Goal: Transaction & Acquisition: Purchase product/service

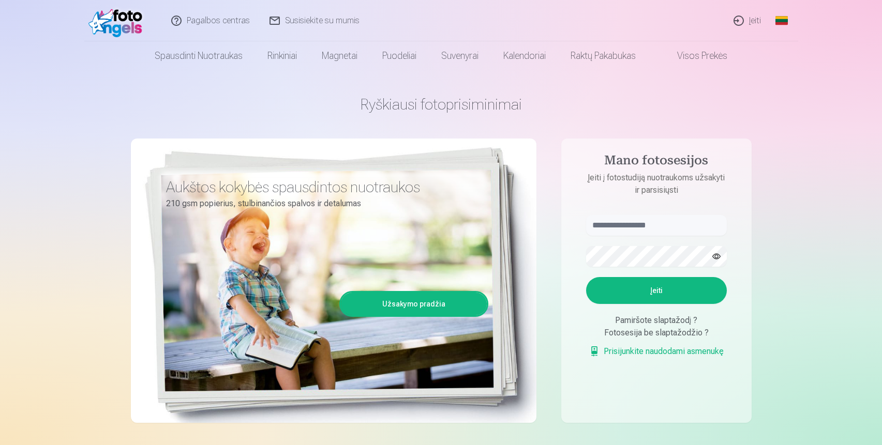
click at [743, 21] on link "Įeiti" at bounding box center [747, 20] width 47 height 41
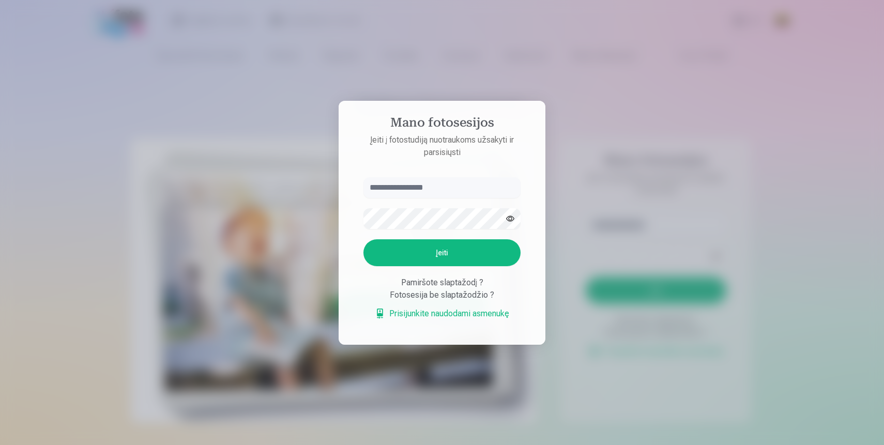
click at [430, 190] on input "text" at bounding box center [442, 187] width 157 height 21
type input "**********"
click at [412, 253] on button "Įeiti" at bounding box center [442, 252] width 157 height 27
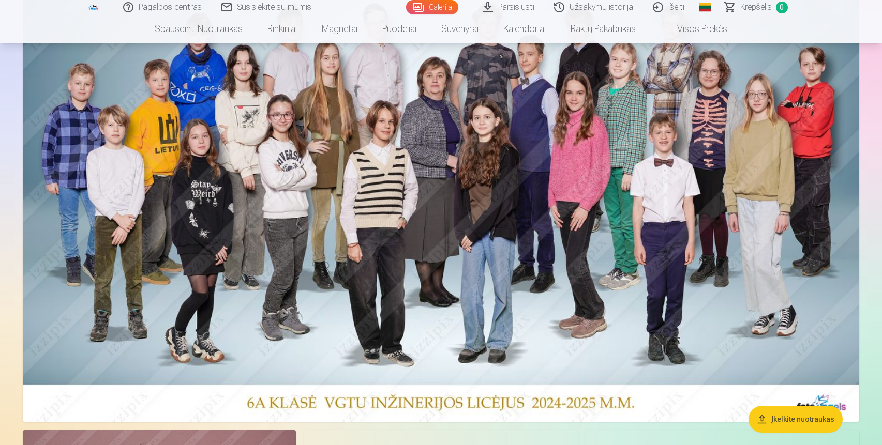
scroll to position [123, 0]
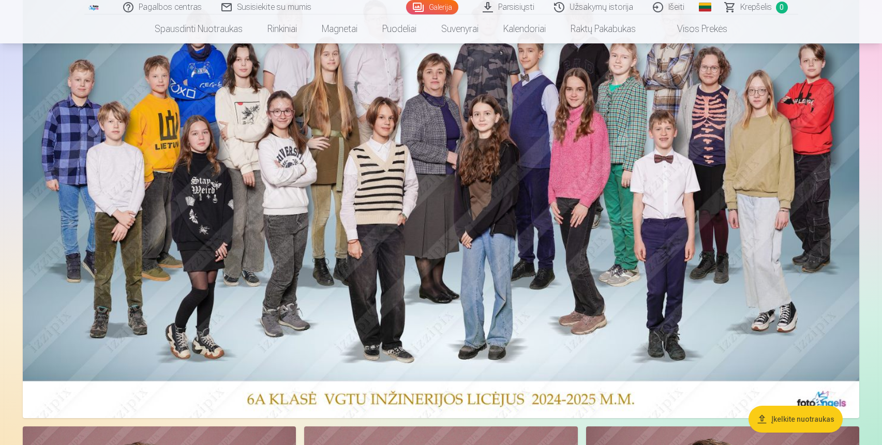
click at [555, 284] on img at bounding box center [441, 205] width 836 height 428
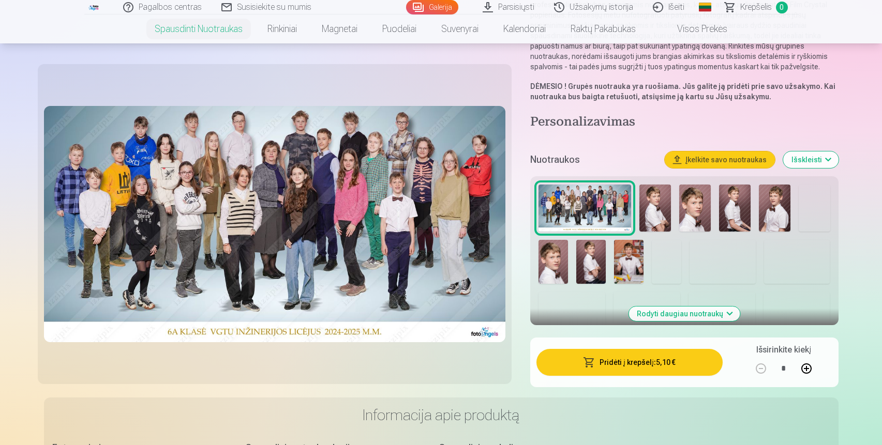
scroll to position [156, 0]
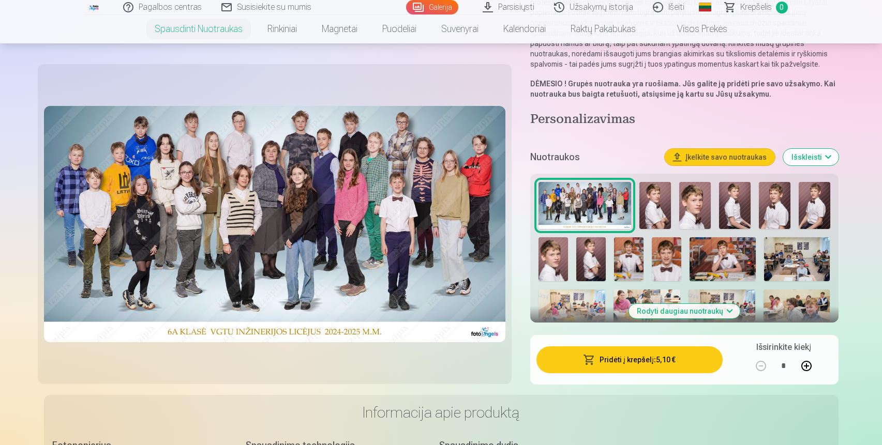
click at [583, 364] on button "Pridėti į krepšelį : 5,10 €" at bounding box center [629, 360] width 186 height 27
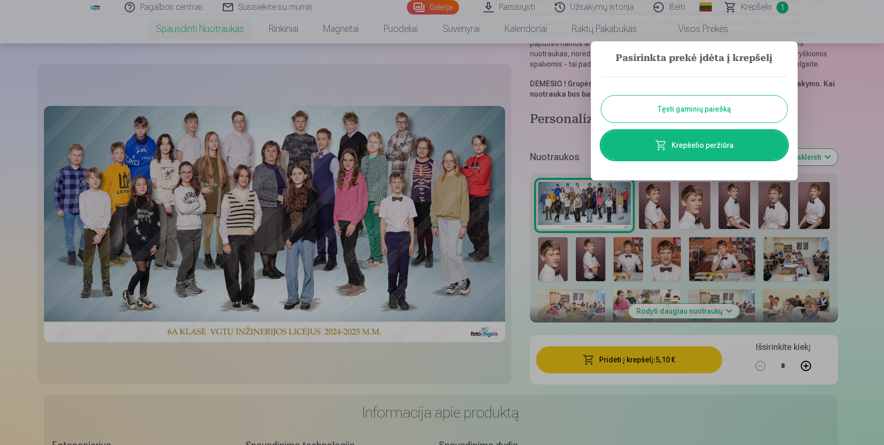
click at [650, 115] on button "Tęsti gaminių paiešką" at bounding box center [694, 109] width 186 height 27
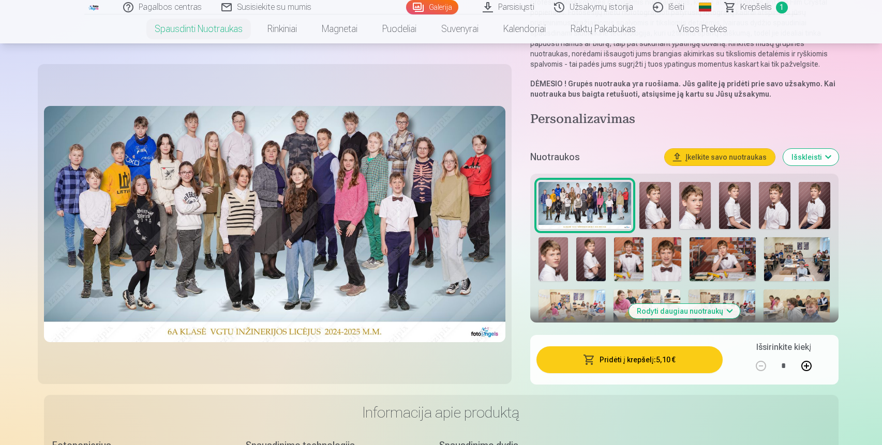
click at [770, 214] on img at bounding box center [775, 205] width 32 height 47
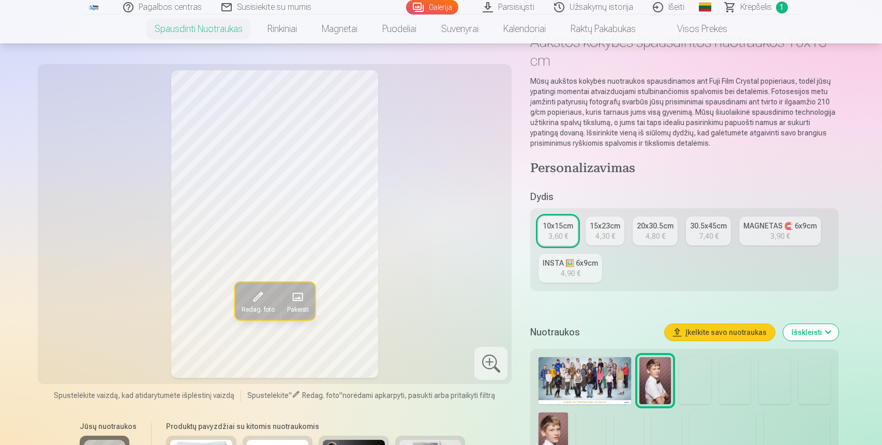
scroll to position [68, 0]
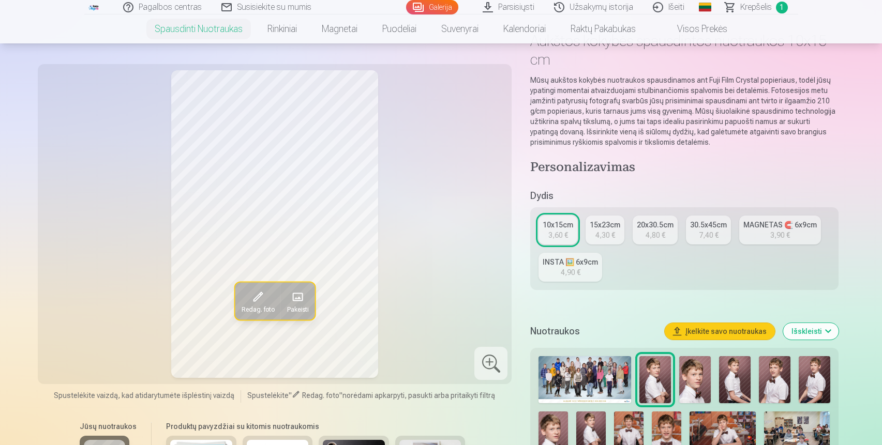
click at [556, 234] on div "3,60 €" at bounding box center [558, 235] width 20 height 10
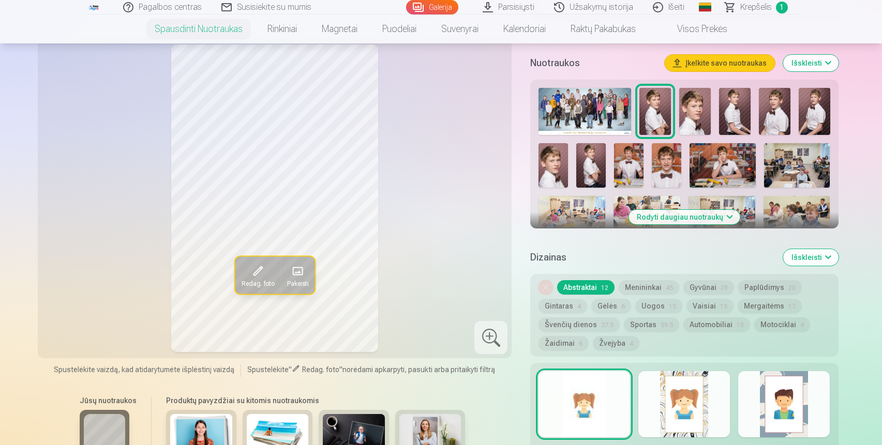
scroll to position [316, 0]
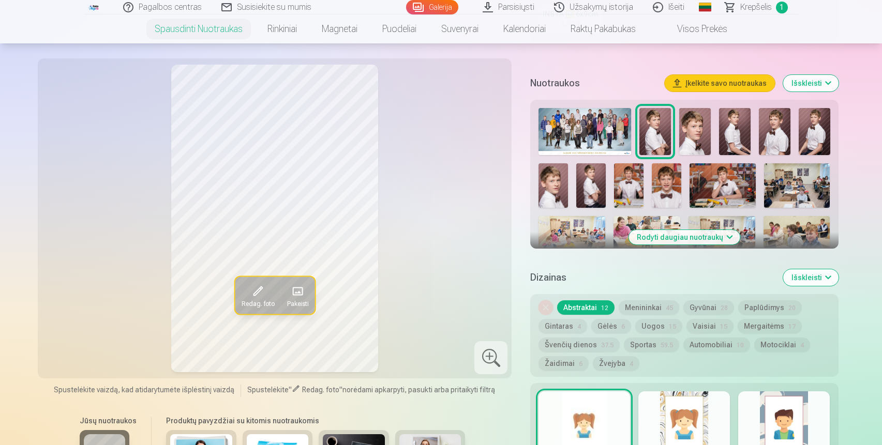
click at [653, 137] on img at bounding box center [655, 131] width 32 height 47
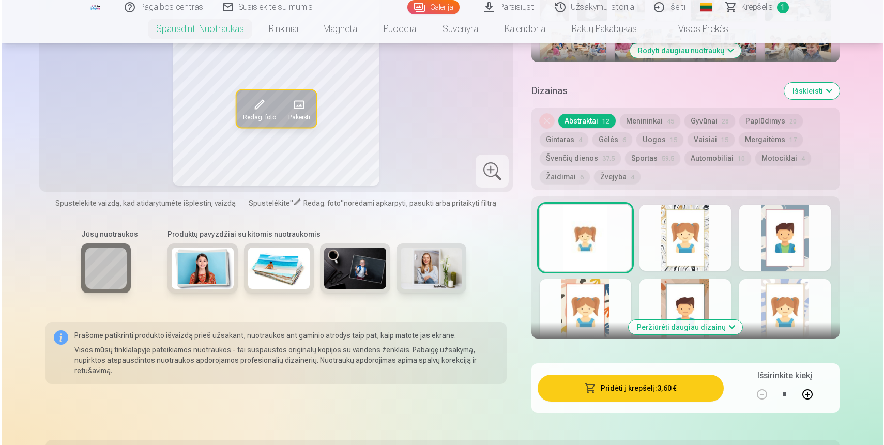
scroll to position [504, 0]
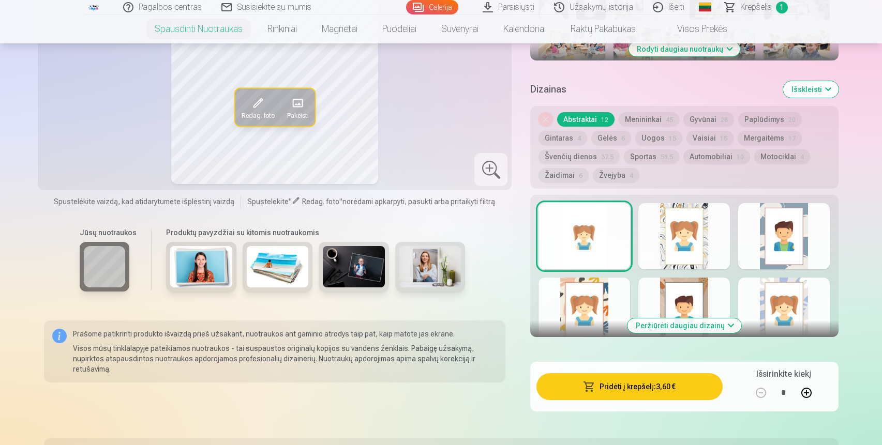
click at [576, 260] on div at bounding box center [584, 236] width 92 height 66
click at [602, 393] on button "Pridėti į krepšelį : 3,60 €" at bounding box center [629, 386] width 186 height 27
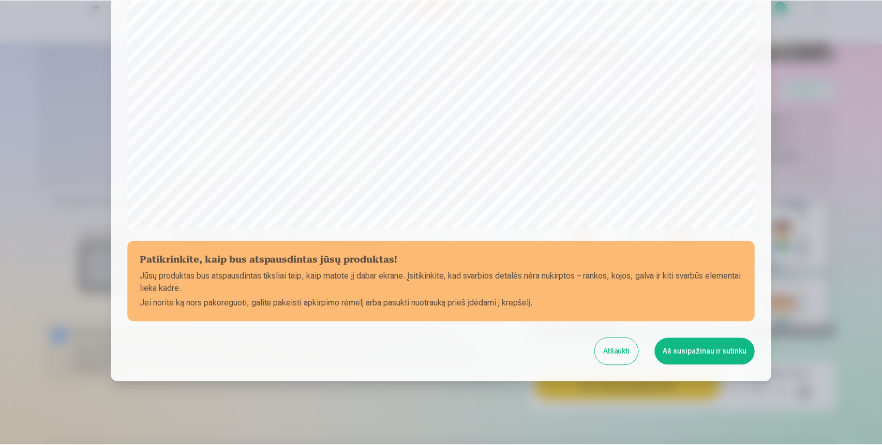
scroll to position [299, 0]
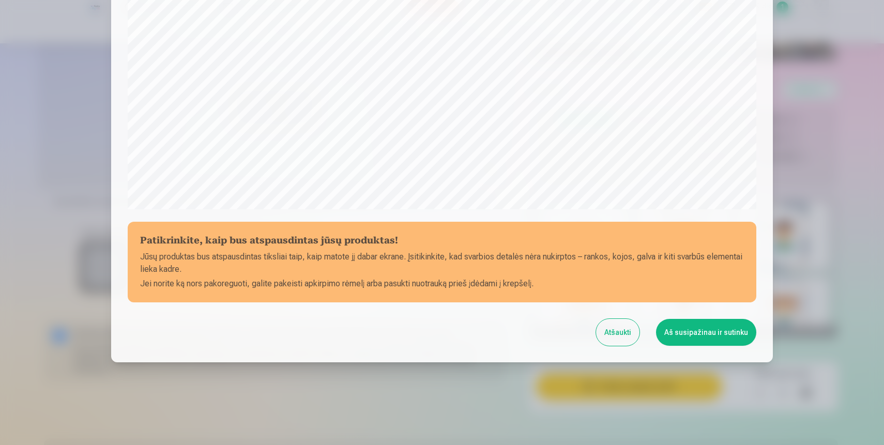
click at [676, 341] on button "Aš susipažinau ir sutinku" at bounding box center [706, 332] width 100 height 27
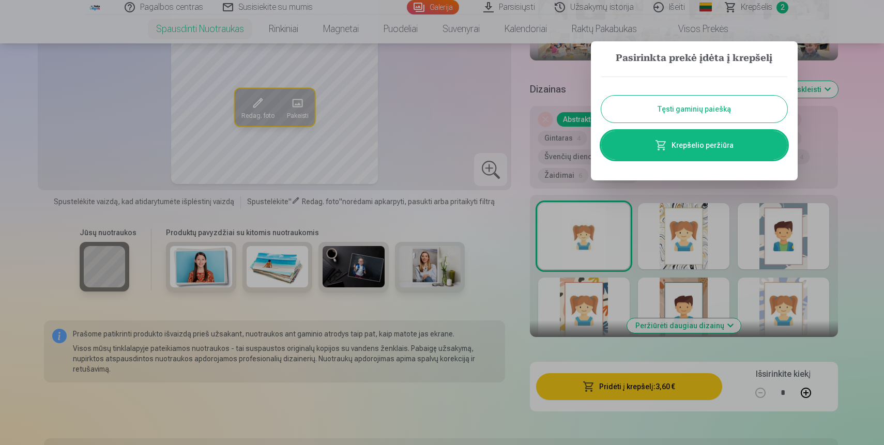
click at [667, 112] on button "Tęsti gaminių paiešką" at bounding box center [694, 109] width 186 height 27
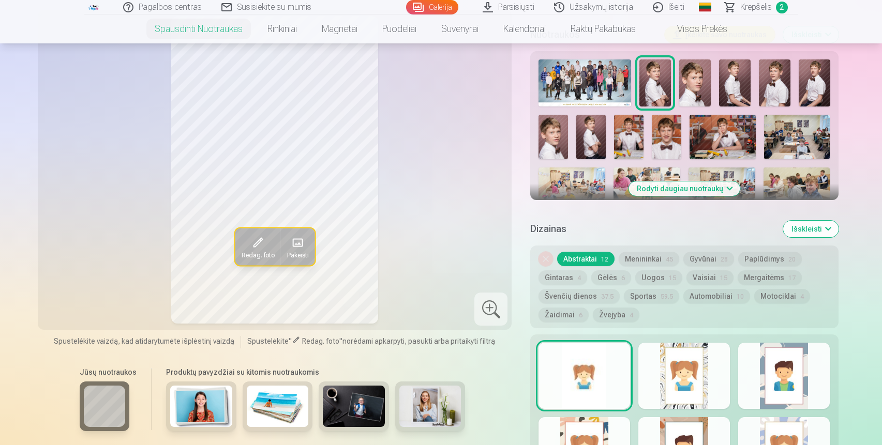
scroll to position [365, 0]
click at [683, 189] on button "Rodyti daugiau nuotraukų" at bounding box center [683, 188] width 111 height 14
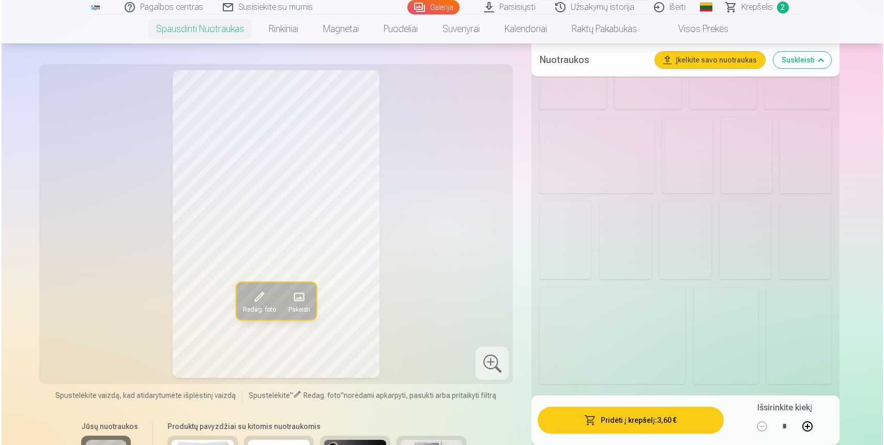
scroll to position [1280, 0]
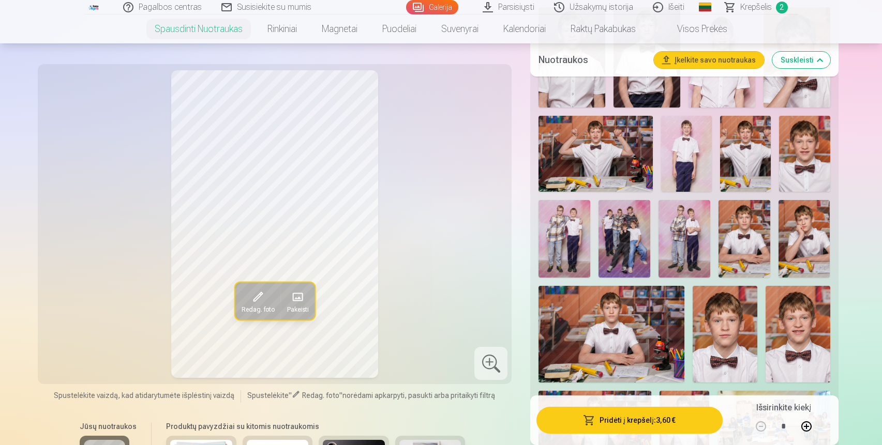
click at [635, 257] on img at bounding box center [624, 239] width 52 height 78
click at [640, 427] on button "Pridėti į krepšelį : 3,60 €" at bounding box center [629, 420] width 186 height 27
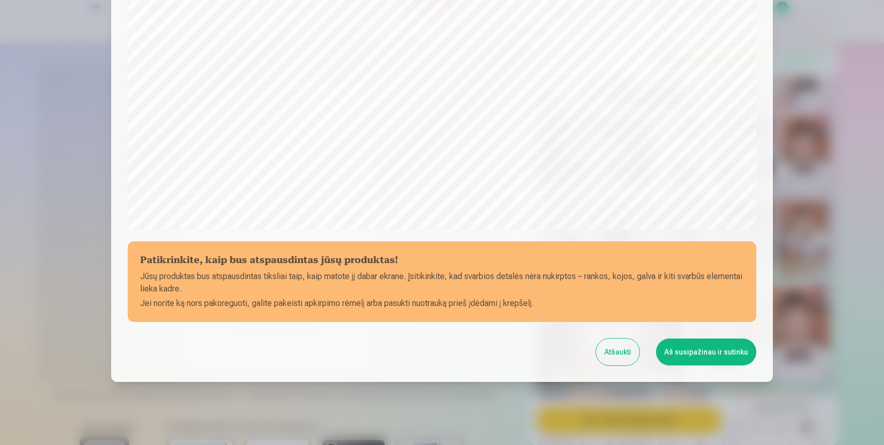
scroll to position [299, 0]
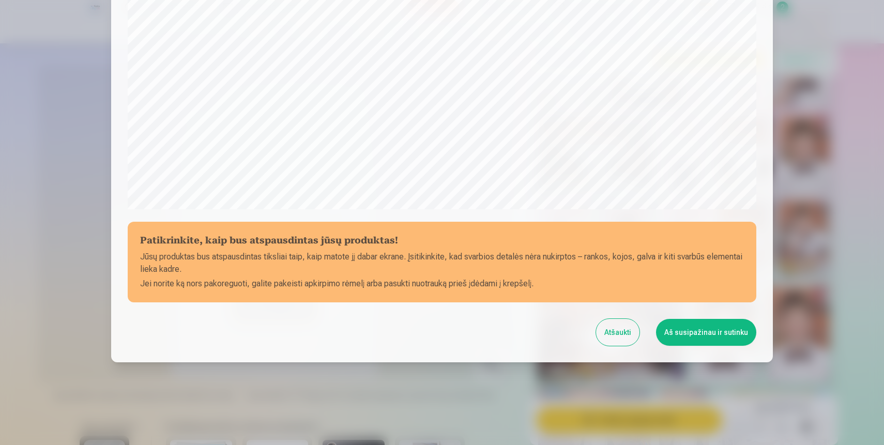
click at [686, 335] on button "Aš susipažinau ir sutinku" at bounding box center [706, 332] width 100 height 27
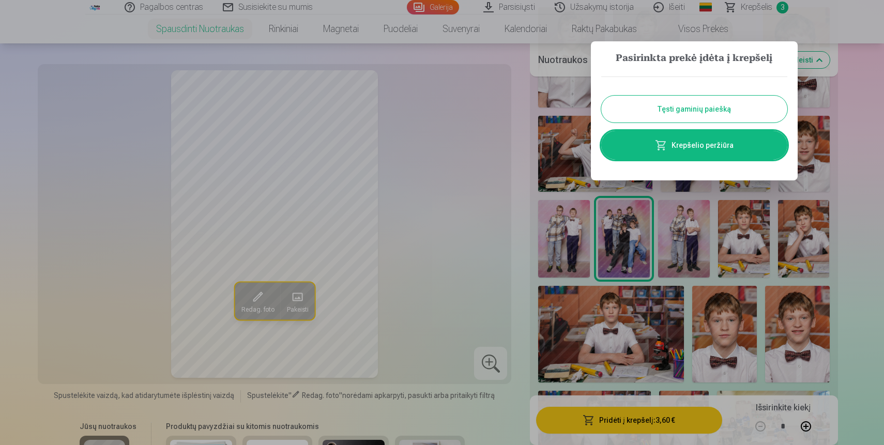
click at [710, 113] on button "Tęsti gaminių paiešką" at bounding box center [694, 109] width 186 height 27
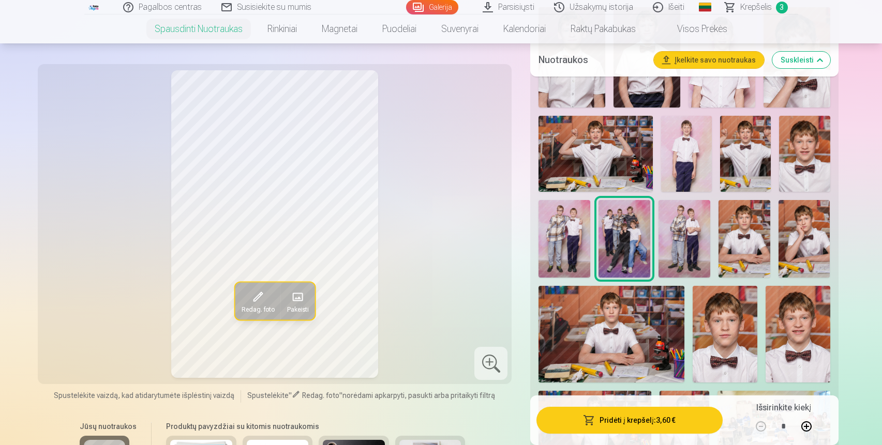
click at [684, 247] on img at bounding box center [684, 239] width 52 height 78
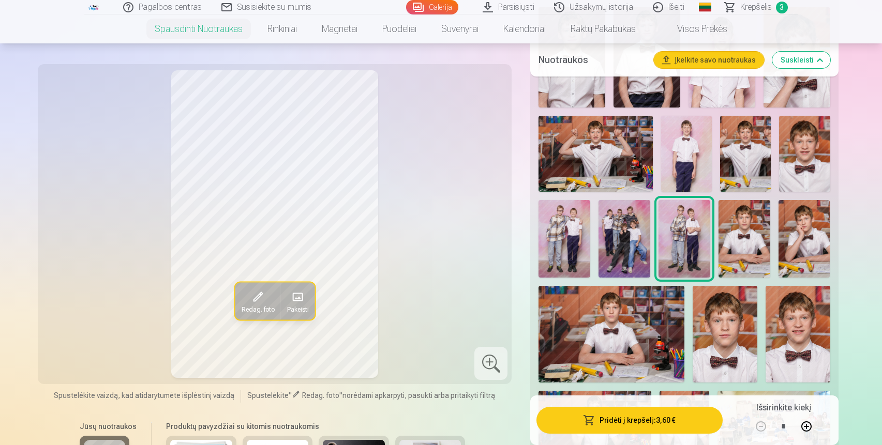
click at [615, 423] on button "Pridėti į krepšelį : 3,60 €" at bounding box center [629, 420] width 186 height 27
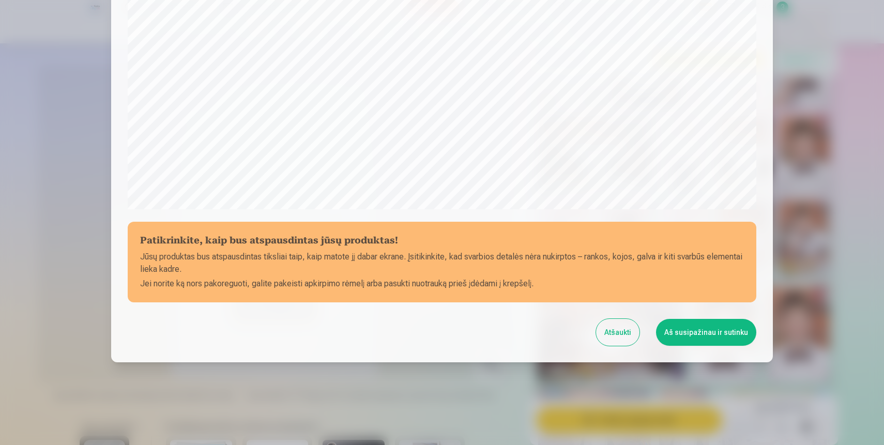
click at [683, 334] on button "Aš susipažinau ir sutinku" at bounding box center [706, 332] width 100 height 27
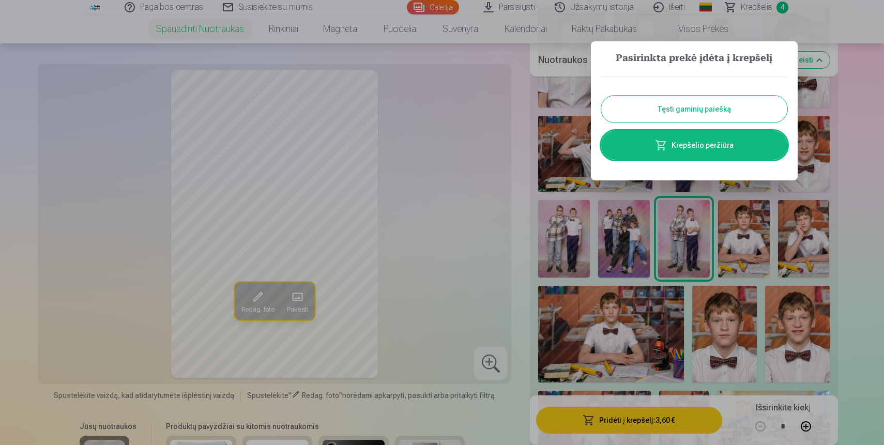
click at [713, 110] on button "Tęsti gaminių paiešką" at bounding box center [694, 109] width 186 height 27
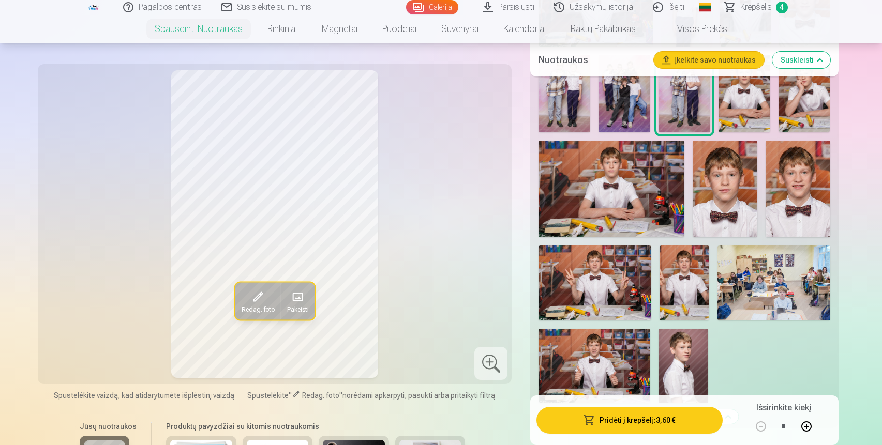
scroll to position [1423, 0]
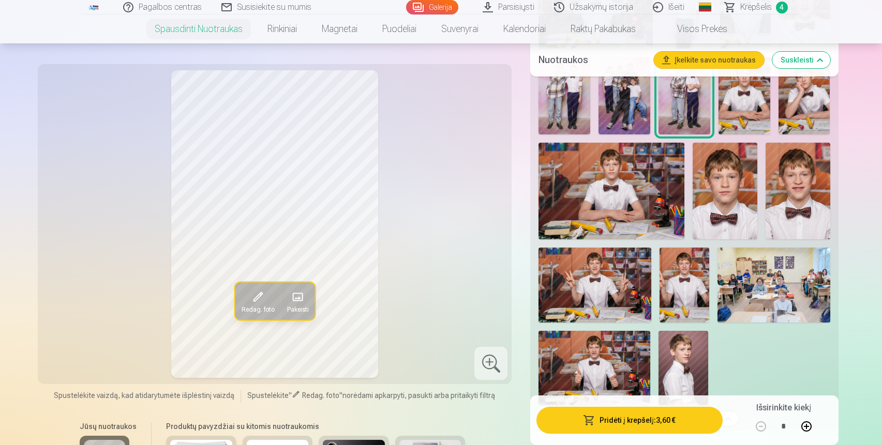
click at [755, 296] on img at bounding box center [773, 285] width 112 height 75
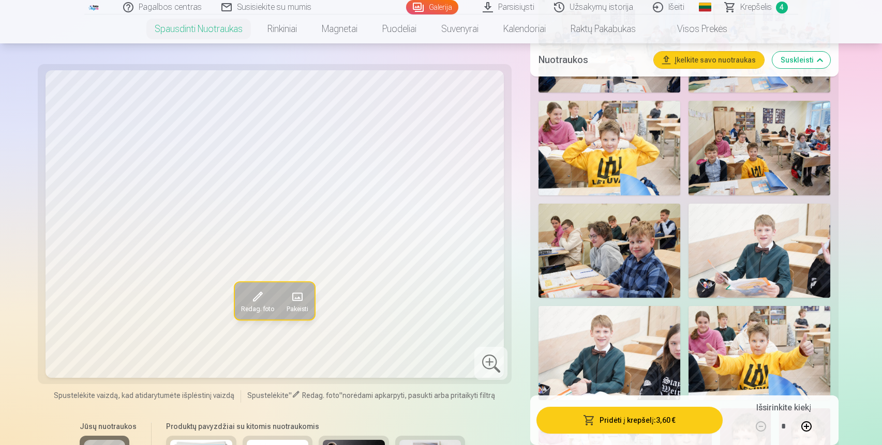
scroll to position [706, 0]
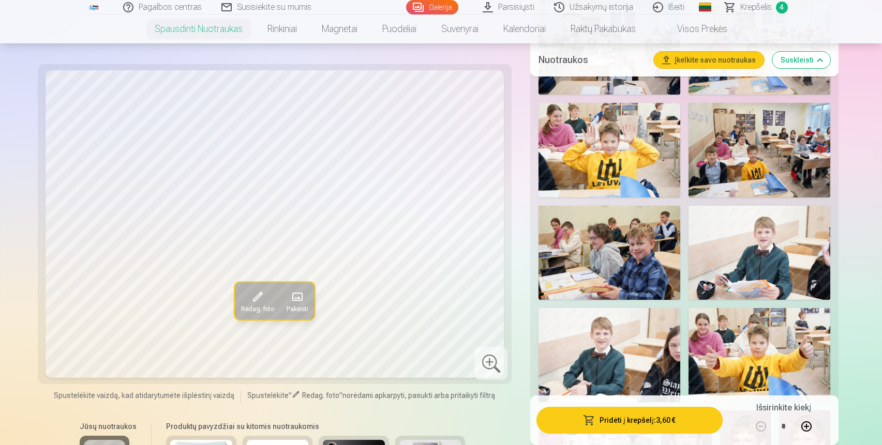
click at [755, 151] on img at bounding box center [759, 150] width 142 height 94
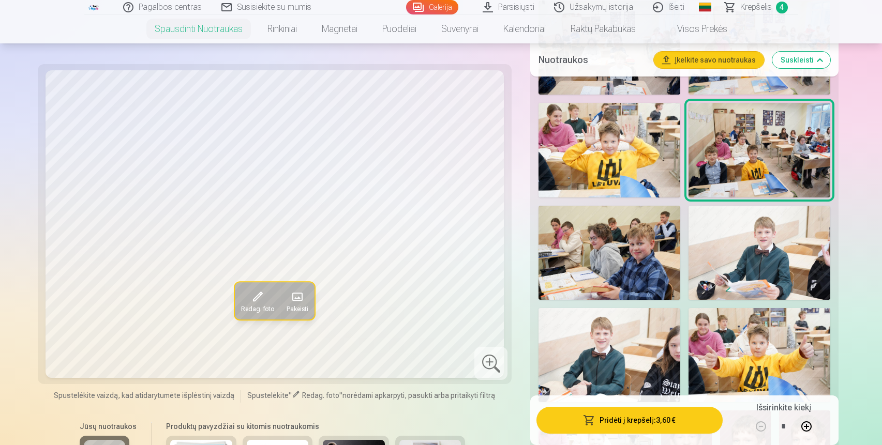
click at [644, 253] on img at bounding box center [609, 253] width 142 height 94
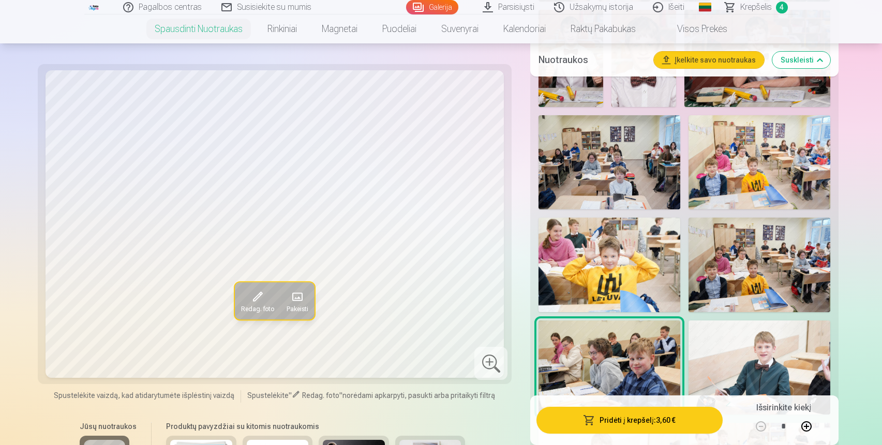
scroll to position [584, 0]
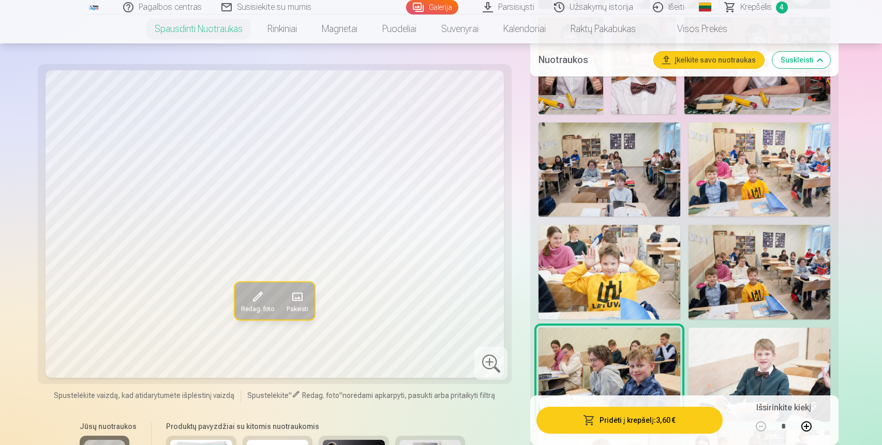
click at [634, 194] on img at bounding box center [609, 170] width 142 height 94
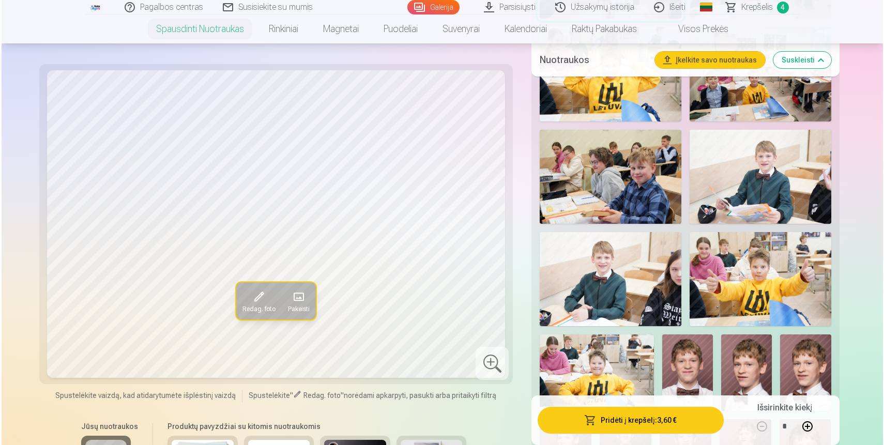
scroll to position [782, 0]
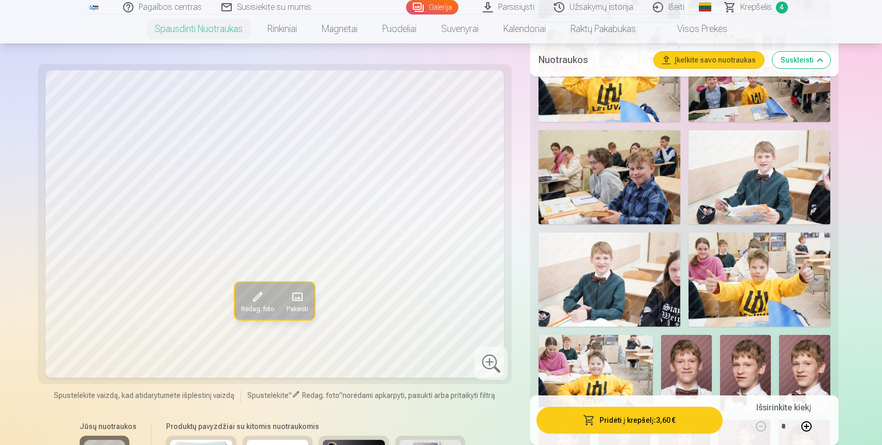
click at [574, 423] on button "Pridėti į krepšelį : 3,60 €" at bounding box center [629, 420] width 186 height 27
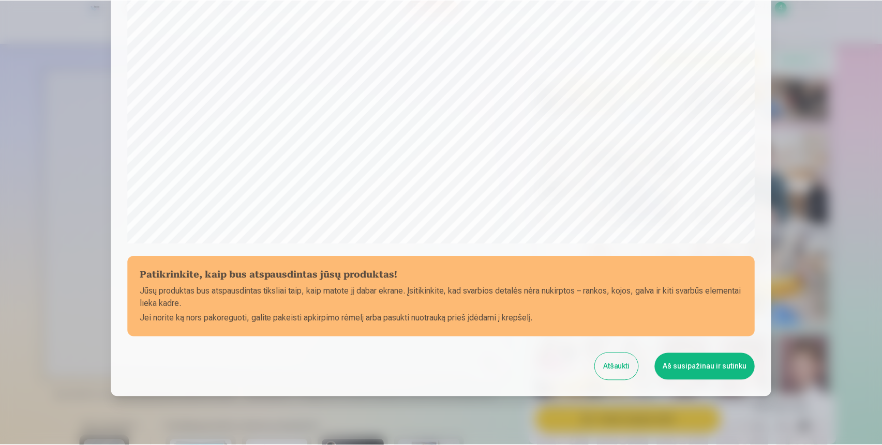
scroll to position [299, 0]
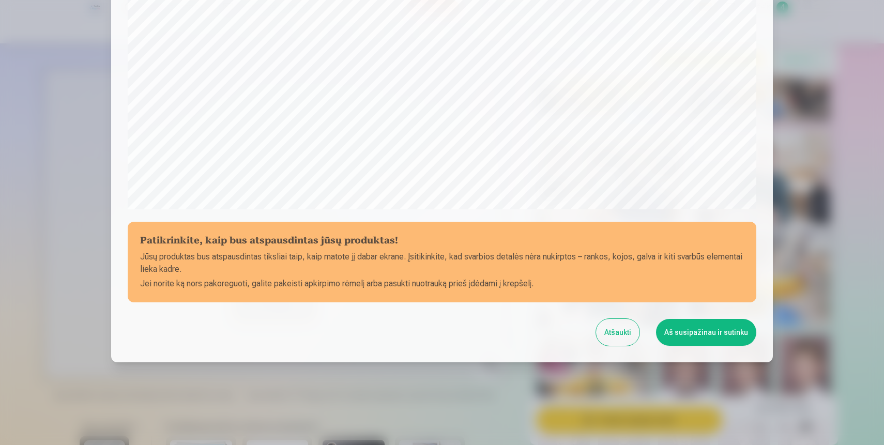
click at [679, 330] on button "Aš susipažinau ir sutinku" at bounding box center [706, 332] width 100 height 27
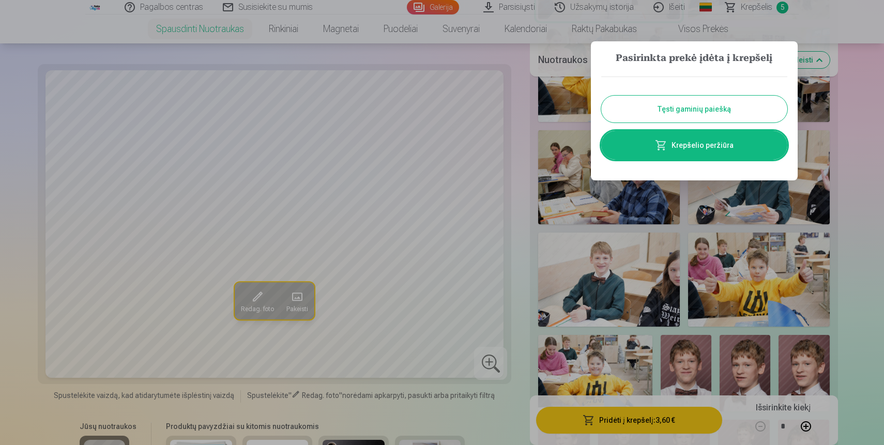
click at [717, 113] on button "Tęsti gaminių paiešką" at bounding box center [694, 109] width 186 height 27
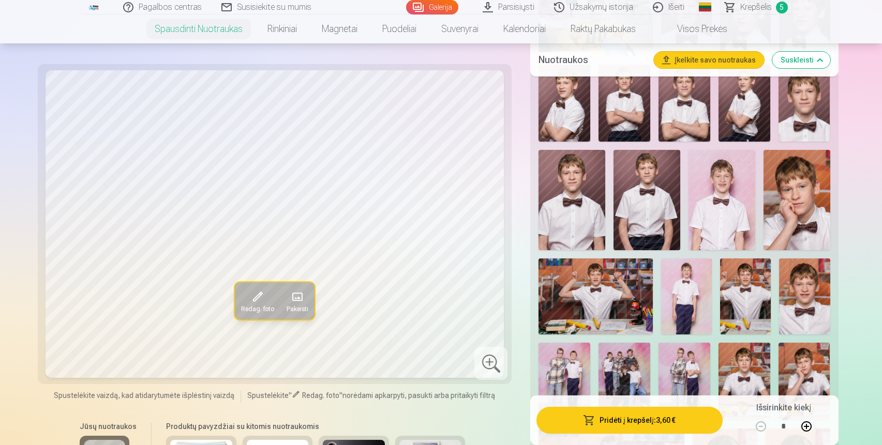
scroll to position [1168, 0]
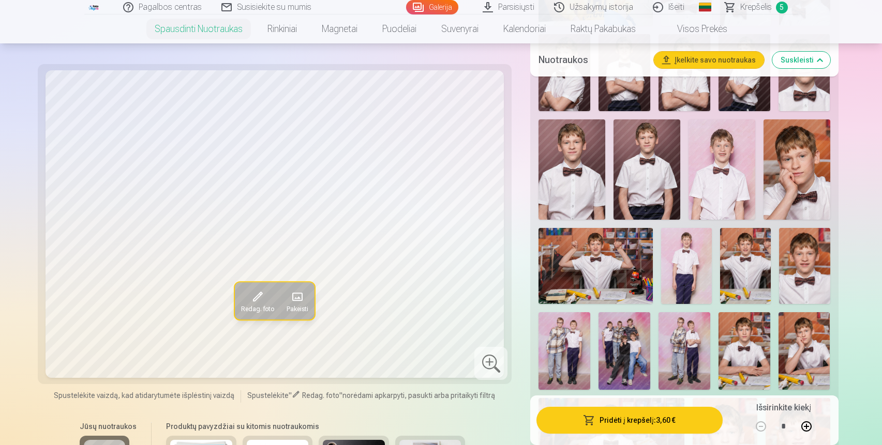
click at [725, 195] on img at bounding box center [721, 169] width 67 height 100
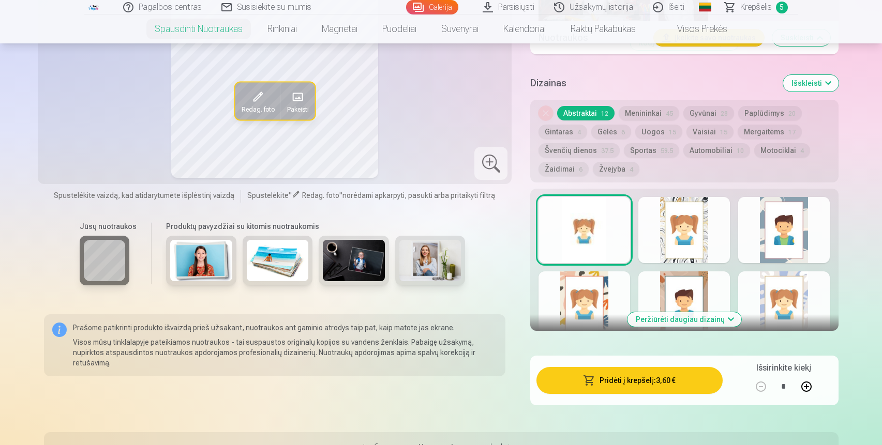
scroll to position [1800, 0]
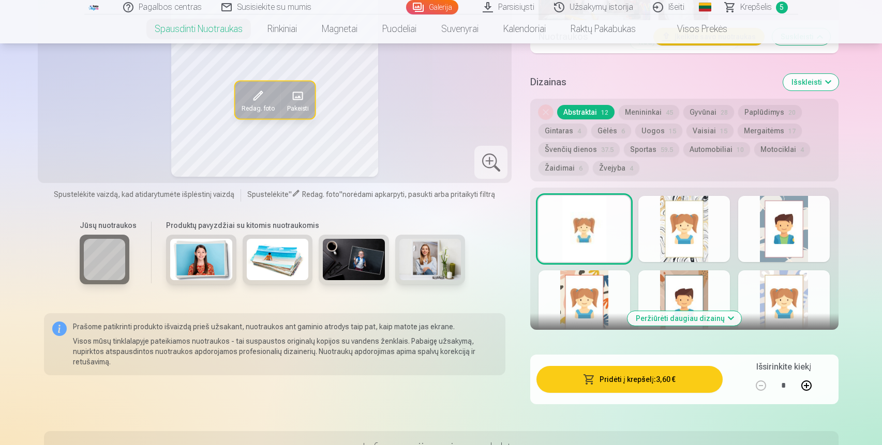
click at [685, 231] on div at bounding box center [684, 229] width 92 height 66
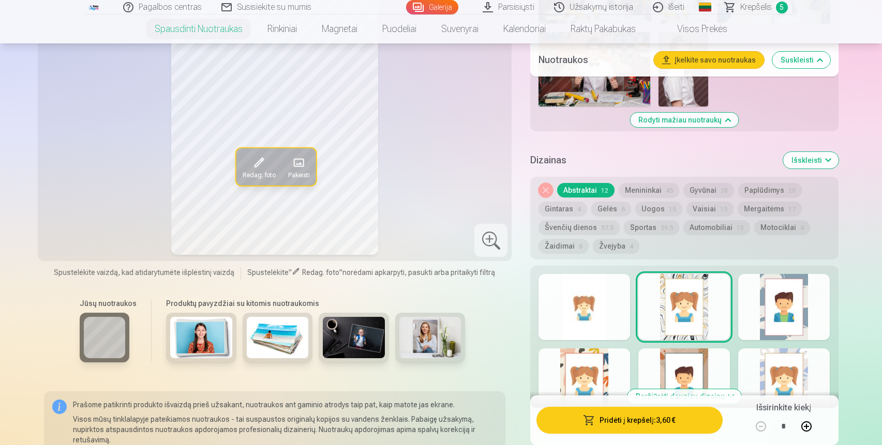
scroll to position [1723, 0]
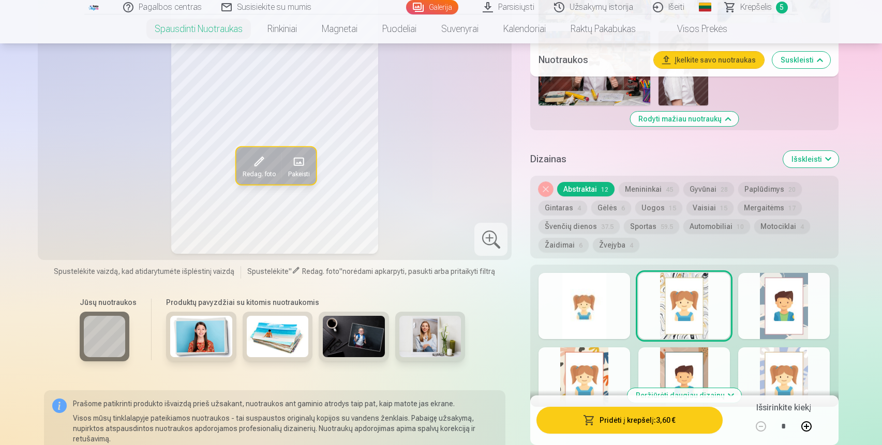
click at [770, 307] on div at bounding box center [784, 306] width 92 height 66
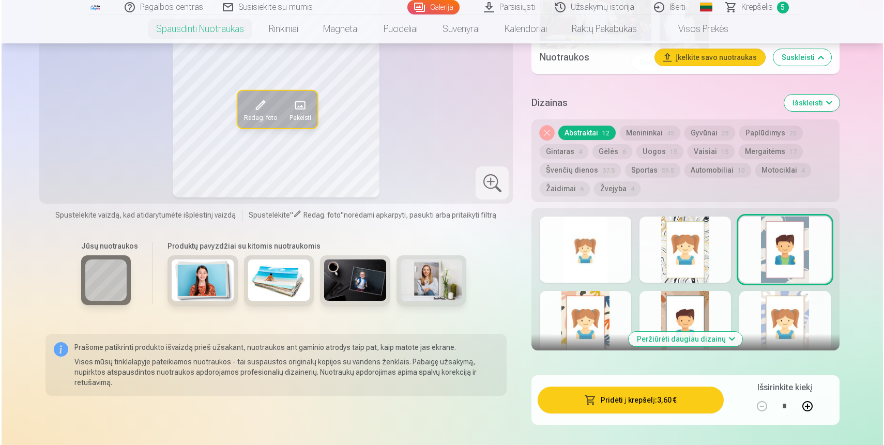
scroll to position [1783, 0]
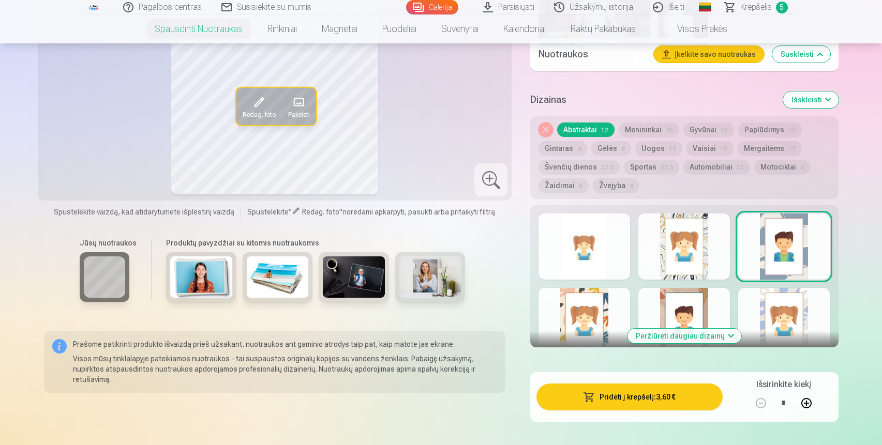
click at [775, 326] on div at bounding box center [784, 321] width 92 height 66
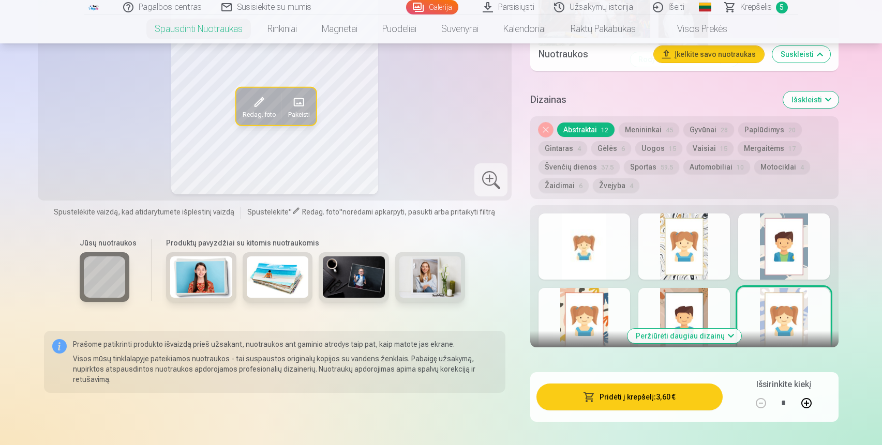
click at [594, 251] on div at bounding box center [584, 247] width 92 height 66
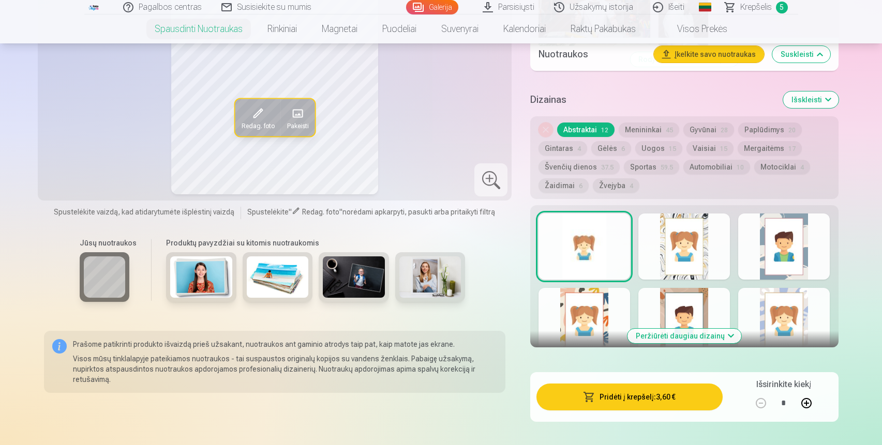
click at [621, 397] on button "Pridėti į krepšelį : 3,60 €" at bounding box center [629, 397] width 186 height 27
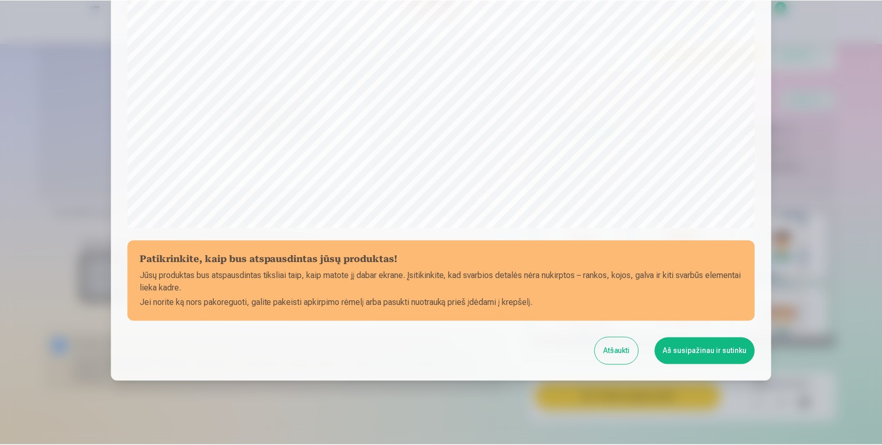
scroll to position [299, 0]
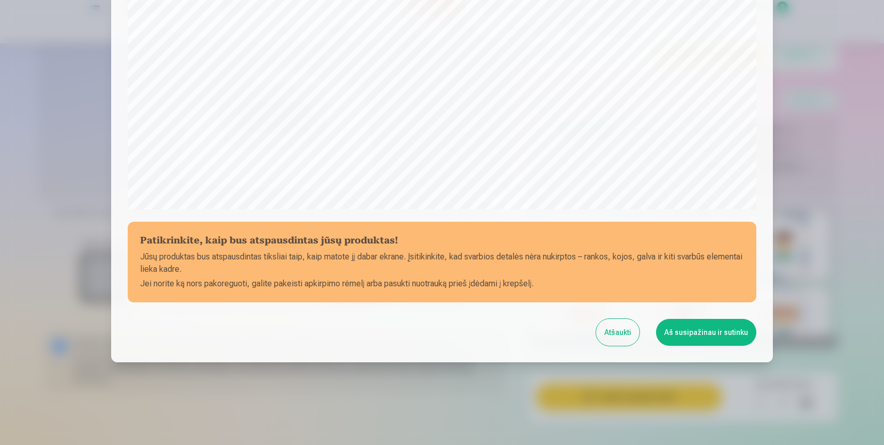
click at [679, 337] on button "Aš susipažinau ir sutinku" at bounding box center [706, 332] width 100 height 27
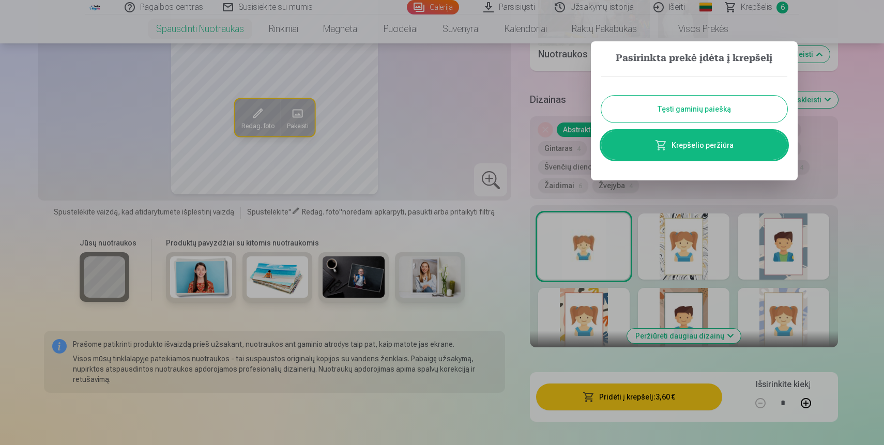
click at [717, 113] on button "Tęsti gaminių paiešką" at bounding box center [694, 109] width 186 height 27
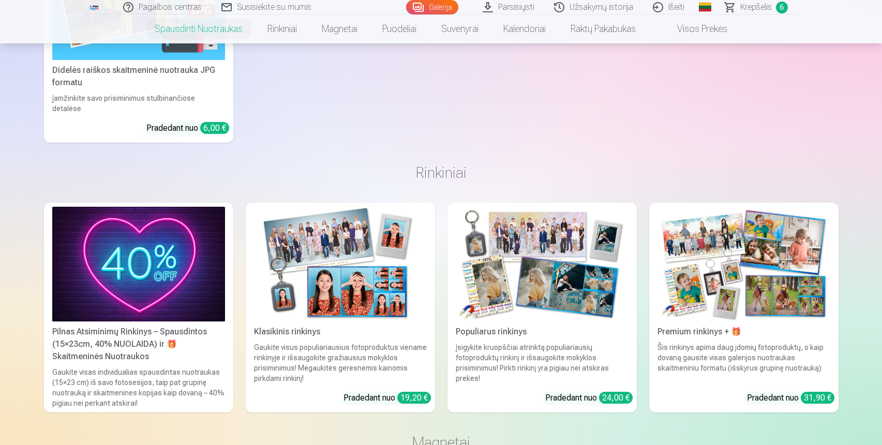
scroll to position [2700, 0]
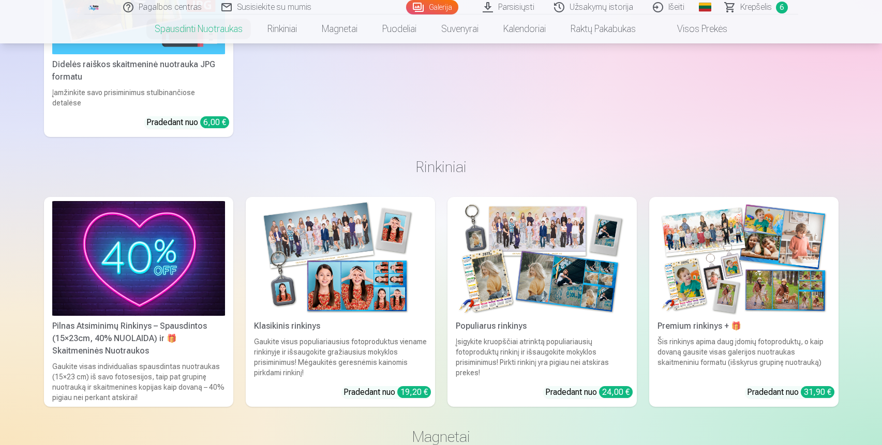
click at [147, 320] on div "Pilnas Atsiminimų Rinkinys – Spausdintos (15×23cm, 40% NUOLAIDA) ir 🎁 Skaitmeni…" at bounding box center [138, 338] width 181 height 37
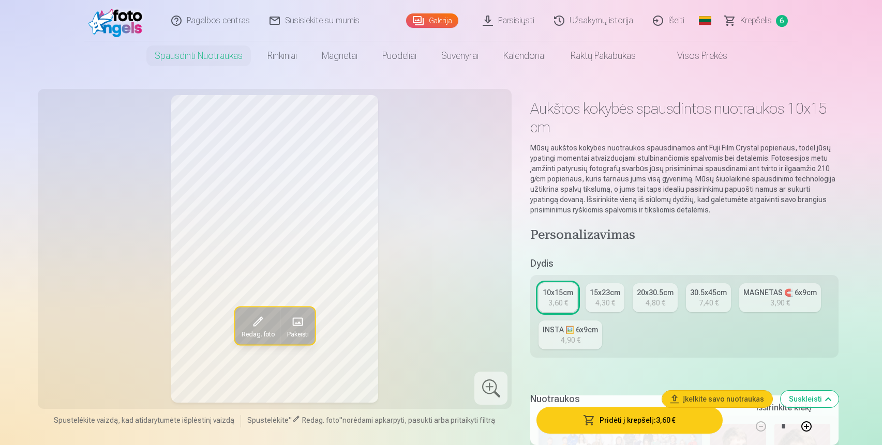
click at [750, 19] on span "Krepšelis" at bounding box center [756, 20] width 32 height 12
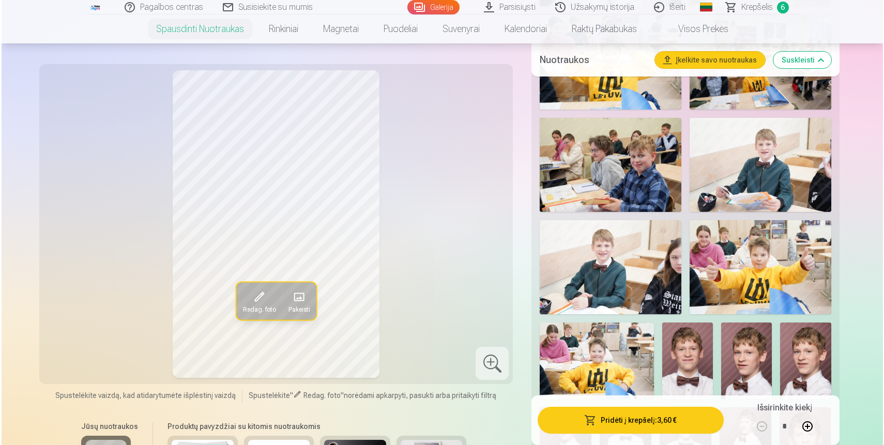
scroll to position [795, 0]
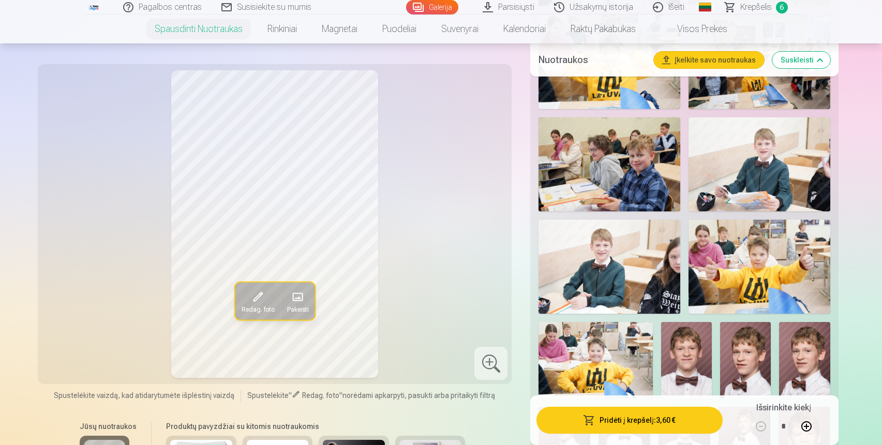
click at [749, 172] on img at bounding box center [759, 164] width 142 height 94
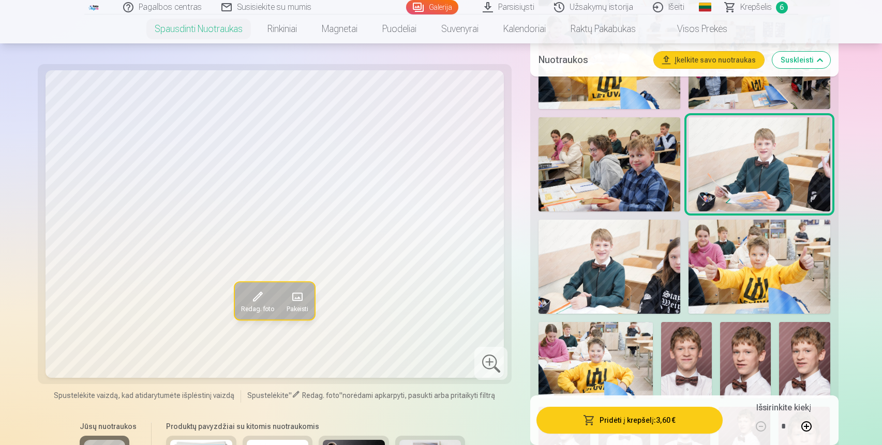
click at [663, 418] on button "Pridėti į krepšelį : 3,60 €" at bounding box center [629, 420] width 186 height 27
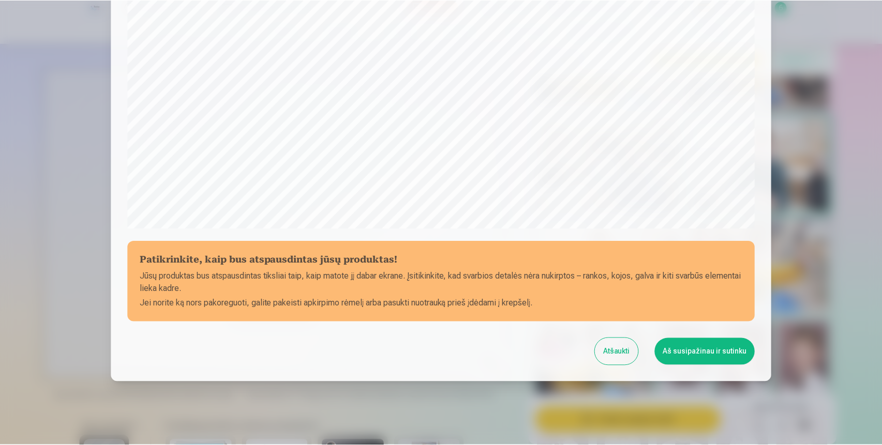
scroll to position [299, 0]
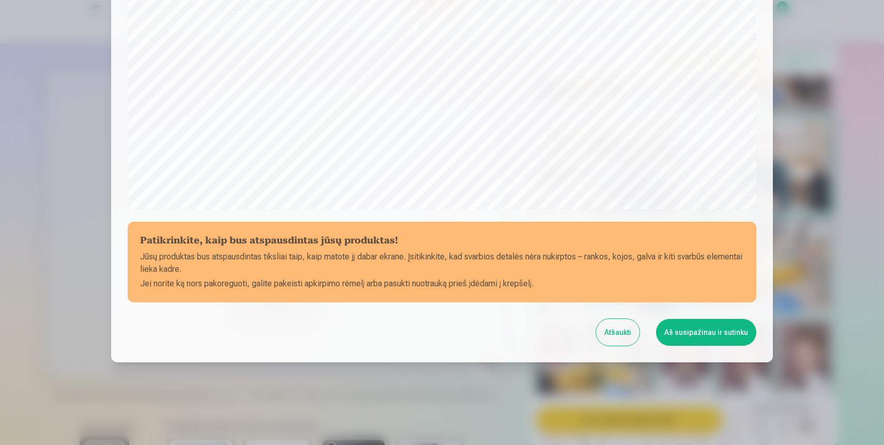
click at [703, 330] on button "Aš susipažinau ir sutinku" at bounding box center [706, 332] width 100 height 27
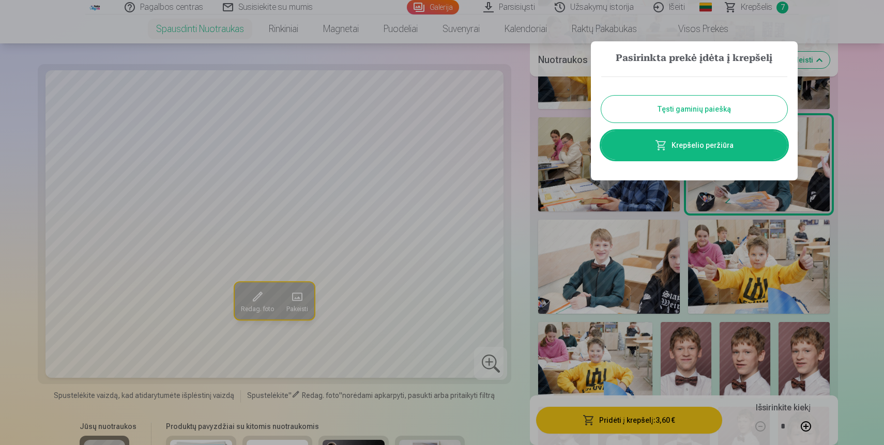
click at [731, 117] on button "Tęsti gaminių paiešką" at bounding box center [694, 109] width 186 height 27
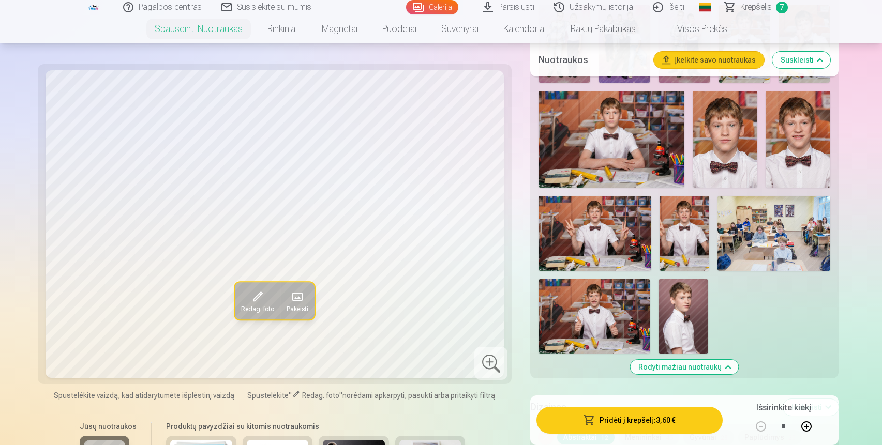
scroll to position [1479, 0]
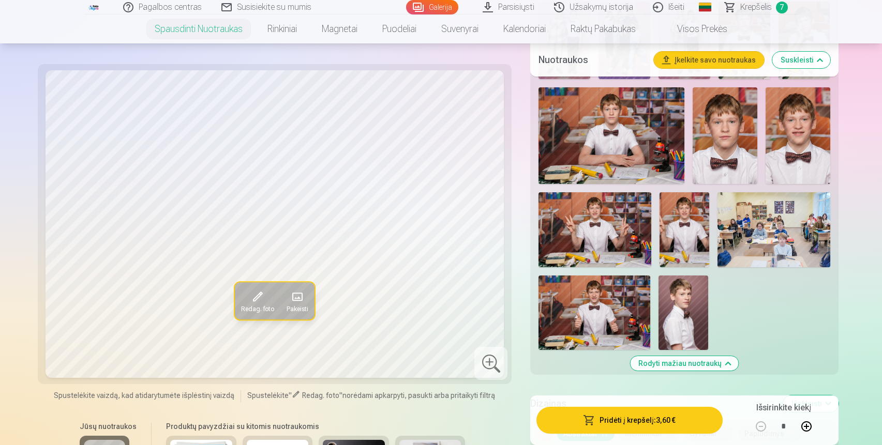
click at [615, 329] on img at bounding box center [594, 313] width 112 height 74
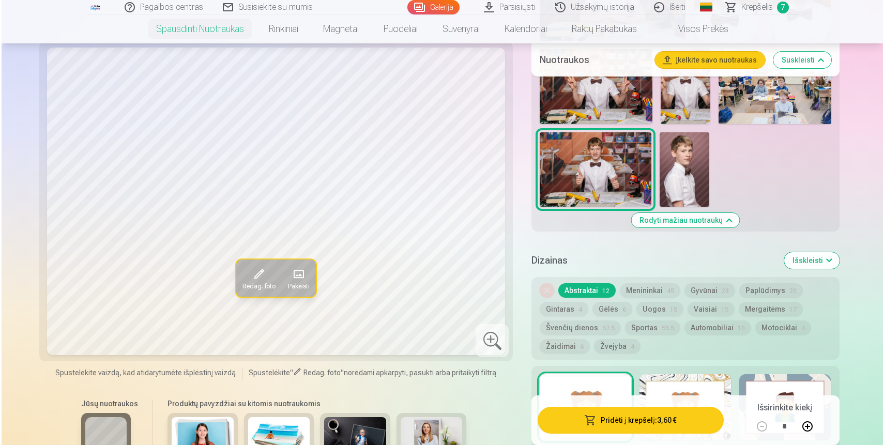
scroll to position [1623, 0]
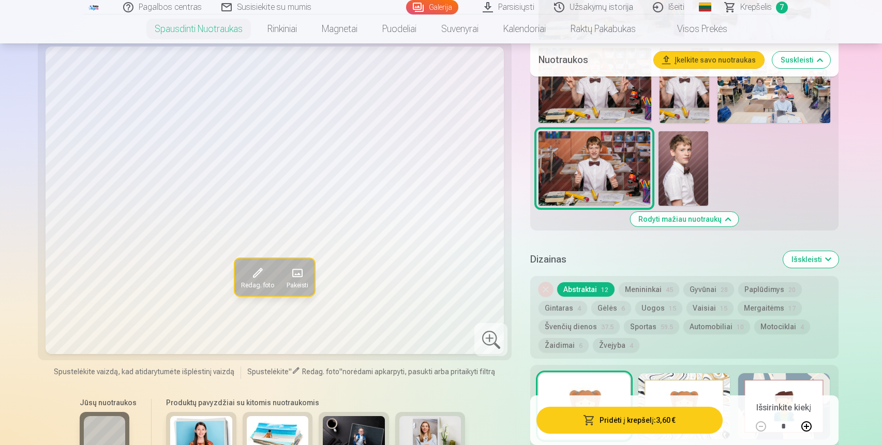
click at [653, 423] on button "Pridėti į krepšelį : 3,60 €" at bounding box center [629, 420] width 186 height 27
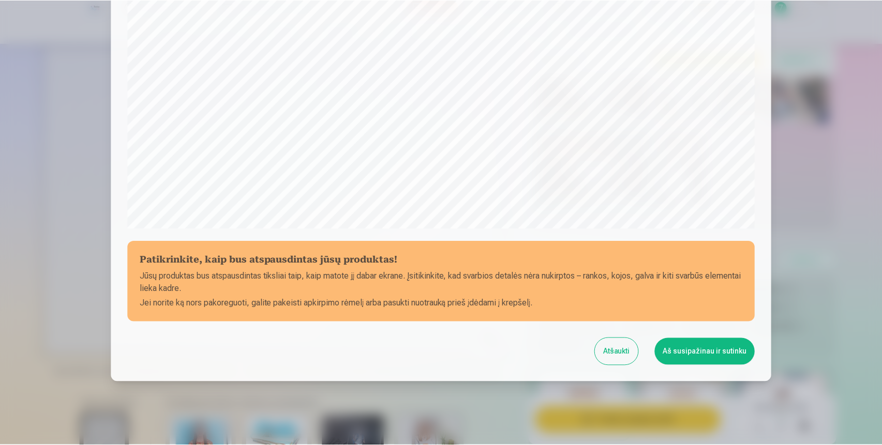
scroll to position [299, 0]
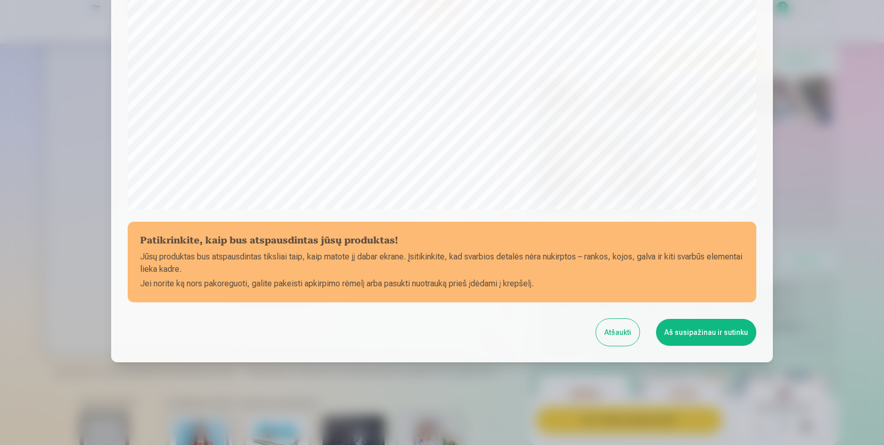
click at [698, 336] on button "Aš susipažinau ir sutinku" at bounding box center [706, 332] width 100 height 27
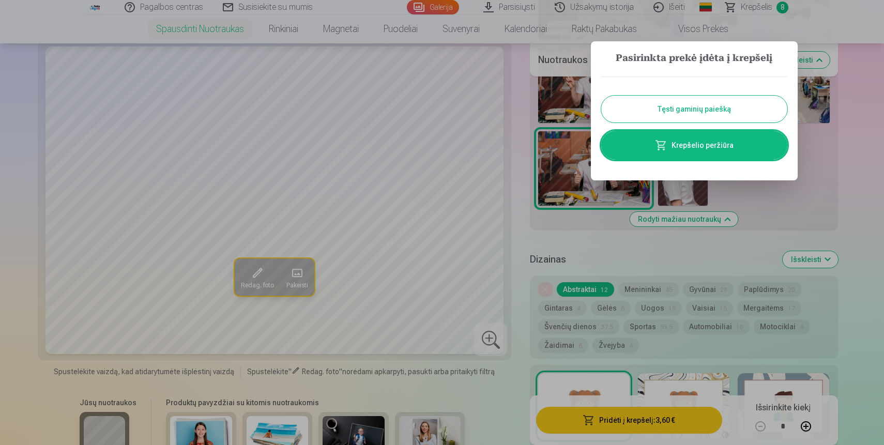
click at [725, 149] on link "Krepšelio peržiūra" at bounding box center [694, 145] width 186 height 29
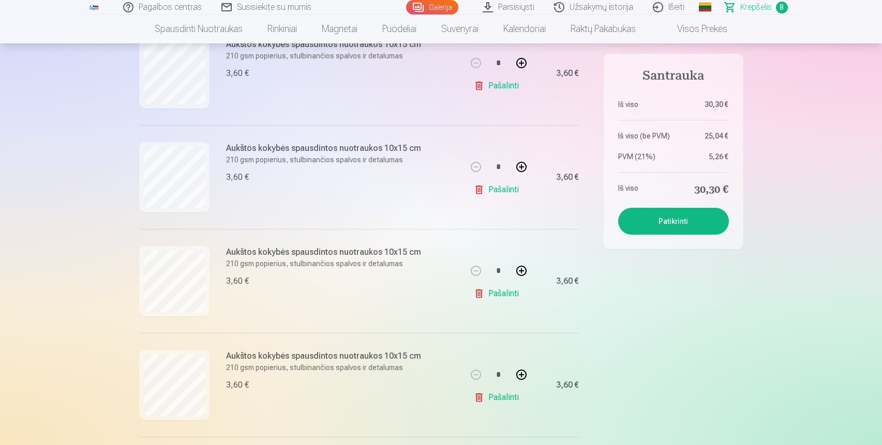
scroll to position [442, 0]
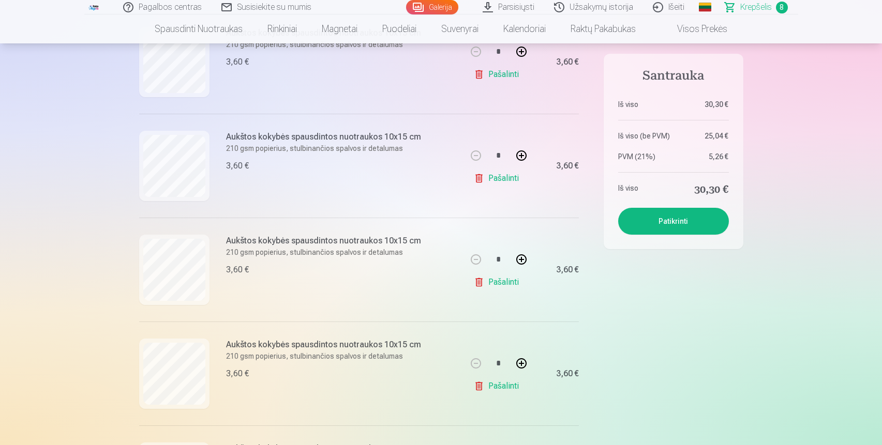
click at [663, 219] on button "Patikrinti" at bounding box center [673, 221] width 111 height 27
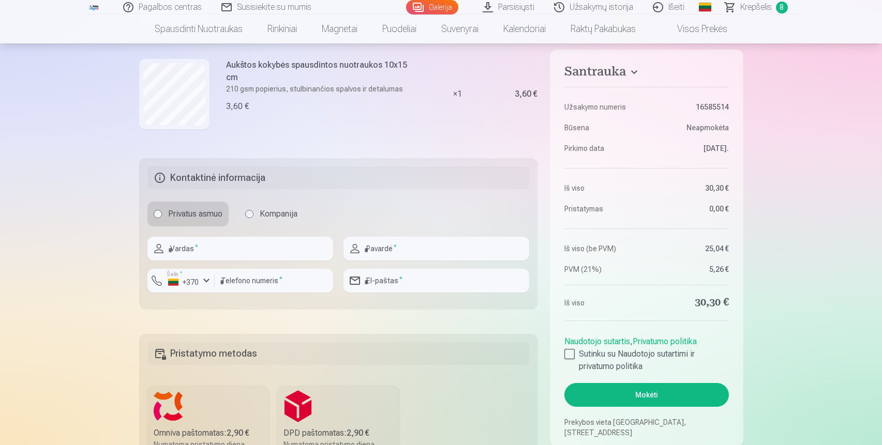
scroll to position [848, 0]
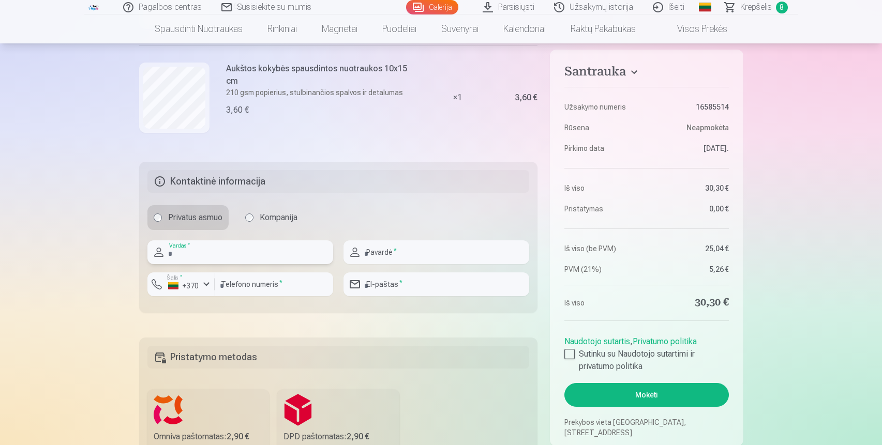
click at [279, 254] on input "text" at bounding box center [240, 252] width 186 height 24
type input "****"
type input "**********"
type input "*********"
type input "**********"
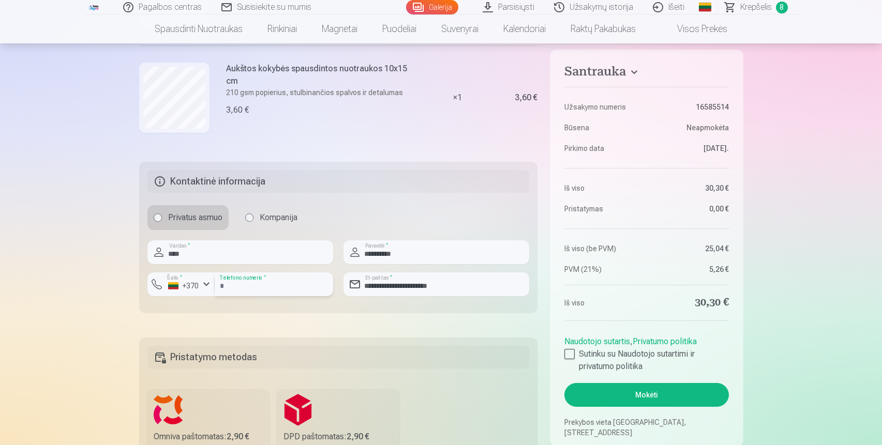
click at [222, 289] on input "*********" at bounding box center [274, 285] width 118 height 24
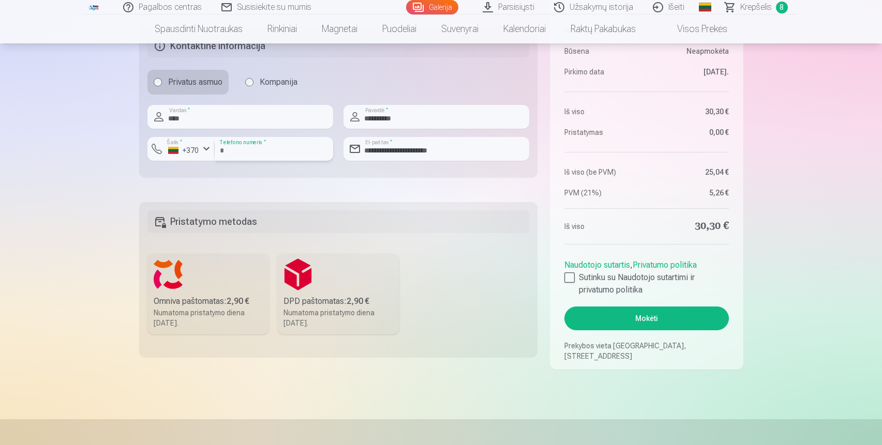
scroll to position [985, 0]
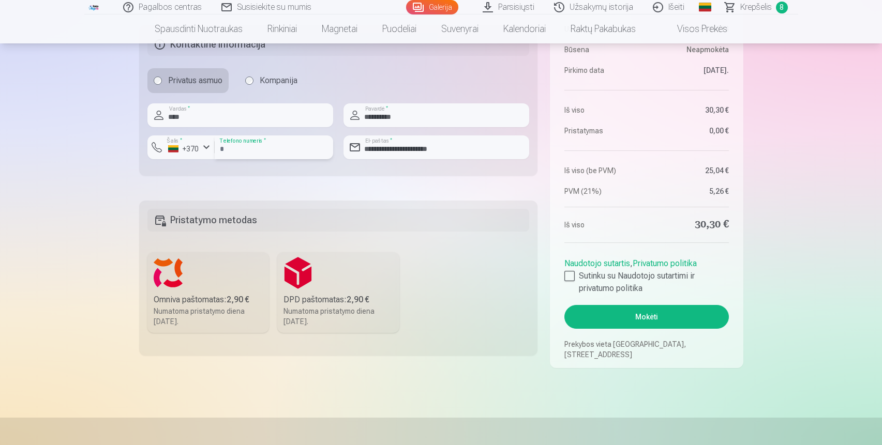
type input "********"
click at [344, 214] on h5 "Pristatymo metodas" at bounding box center [338, 220] width 382 height 23
click at [335, 289] on label "DPD paštomatas : 2,90 € Numatoma pristatymo diena 30.08.2025." at bounding box center [338, 292] width 122 height 81
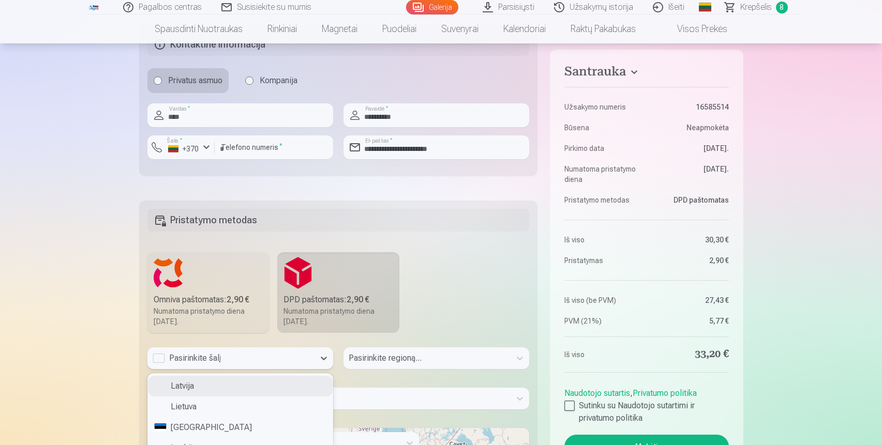
scroll to position [1005, 0]
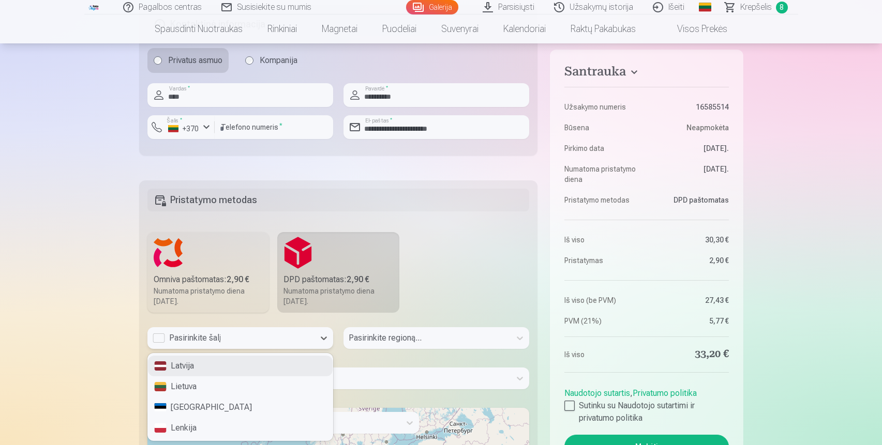
click at [299, 349] on div "Latvija, 1 of 4. 4 results available. Use Up and Down to choose options, press …" at bounding box center [240, 338] width 186 height 22
click at [287, 389] on div "Lietuva" at bounding box center [240, 387] width 185 height 21
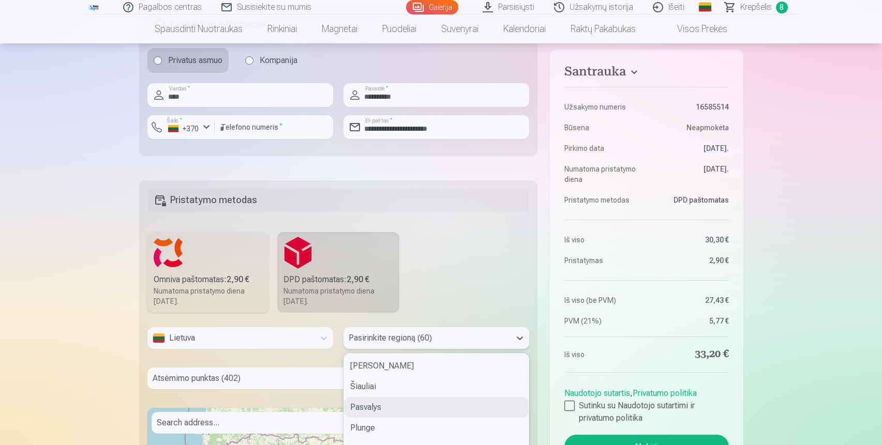
click at [380, 342] on div "Pasvalys, 3 of 60. 60 results available. Use Up and Down to choose options, pre…" at bounding box center [436, 338] width 186 height 22
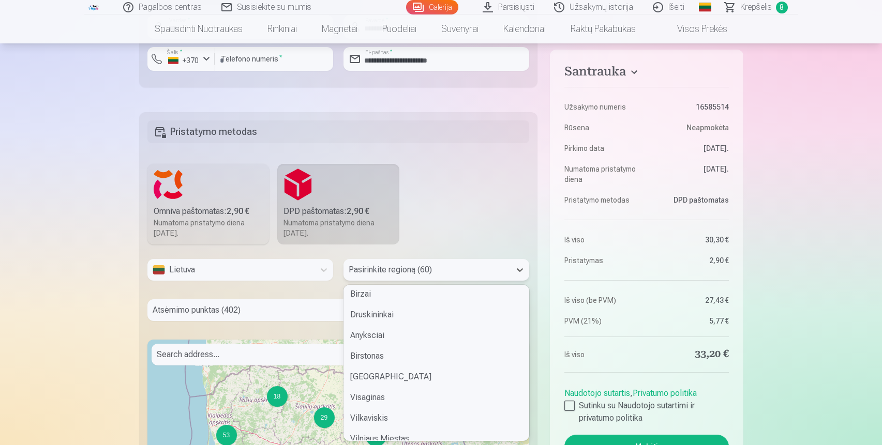
scroll to position [770, 0]
click at [380, 380] on div "Vilnius" at bounding box center [436, 376] width 185 height 21
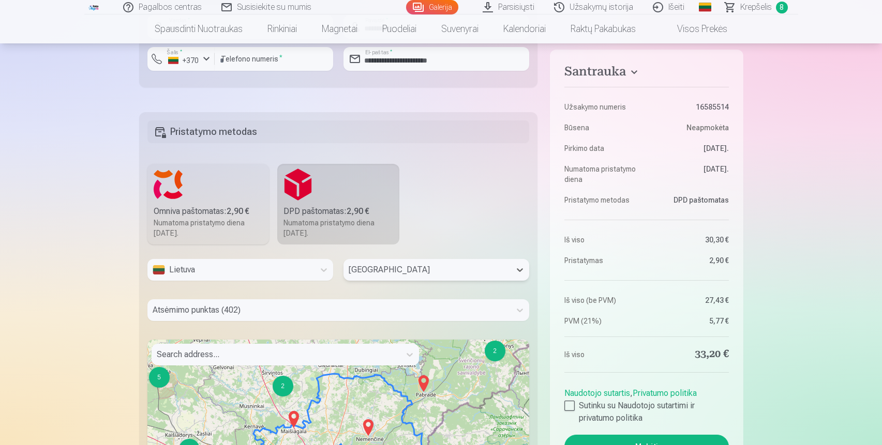
click at [355, 356] on div at bounding box center [276, 355] width 238 height 14
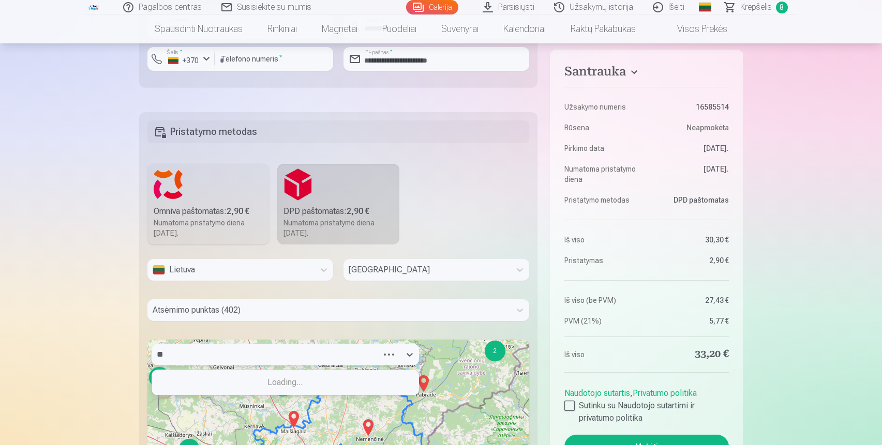
type input "*"
type input "***"
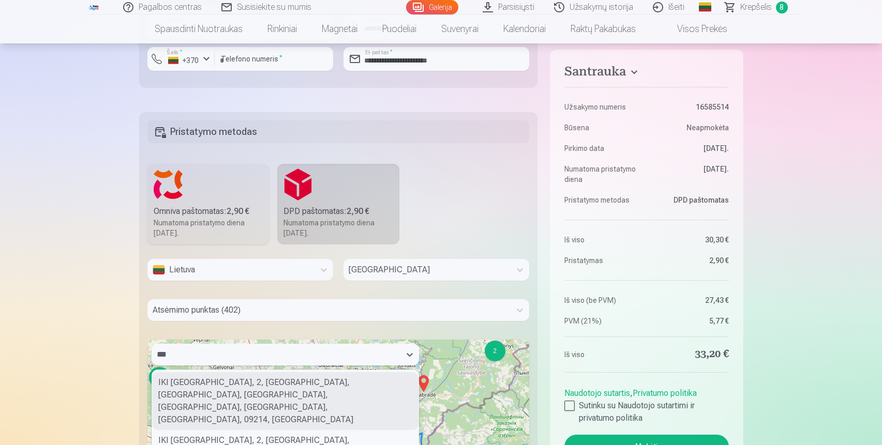
click at [347, 383] on div "IKI Vilnius, 2, Žirmūnų g., Tuskulėnai, Žirmūnų seniūnija, Vilnius, Vilnius cit…" at bounding box center [285, 401] width 266 height 58
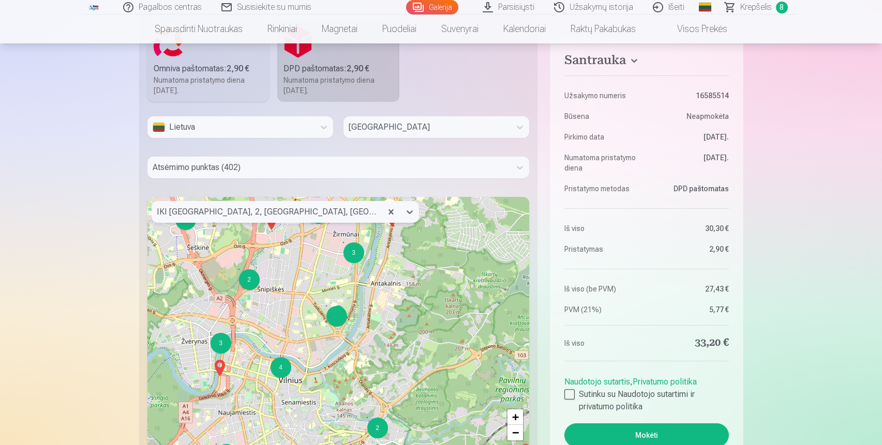
scroll to position [1219, 0]
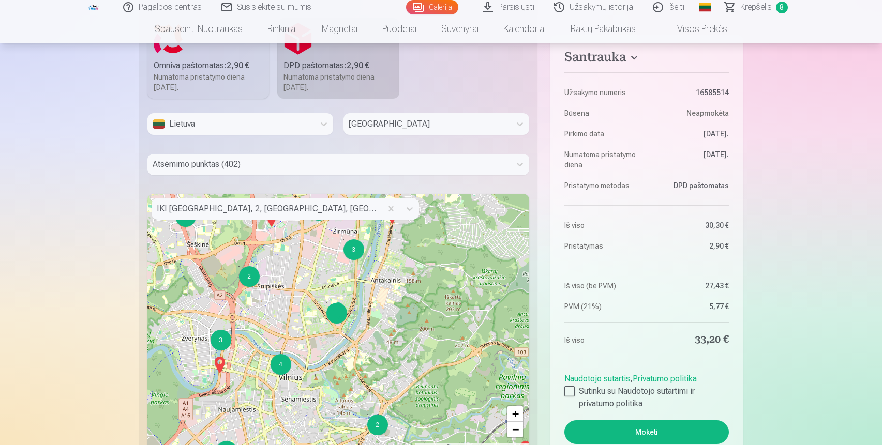
click at [338, 318] on img at bounding box center [338, 310] width 17 height 25
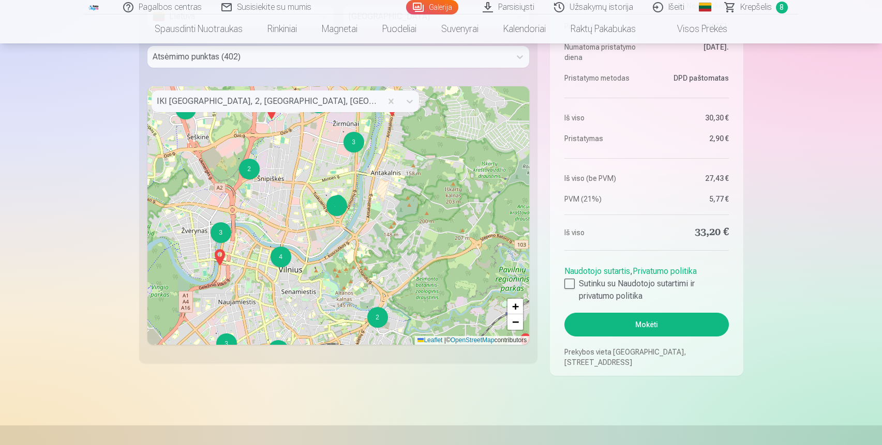
scroll to position [1326, 0]
click at [569, 286] on div at bounding box center [569, 285] width 10 height 10
click at [601, 327] on button "Mokėti" at bounding box center [646, 326] width 164 height 24
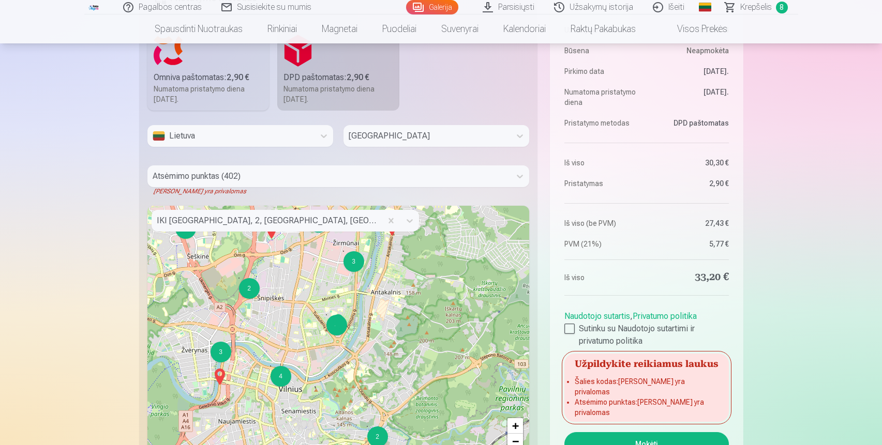
scroll to position [1208, 0]
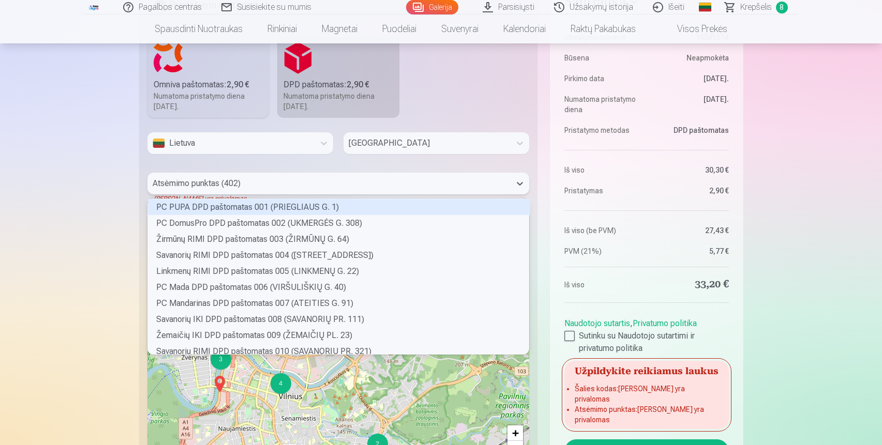
click at [377, 193] on div "Atsėmimo punktas (402)" at bounding box center [329, 184] width 364 height 22
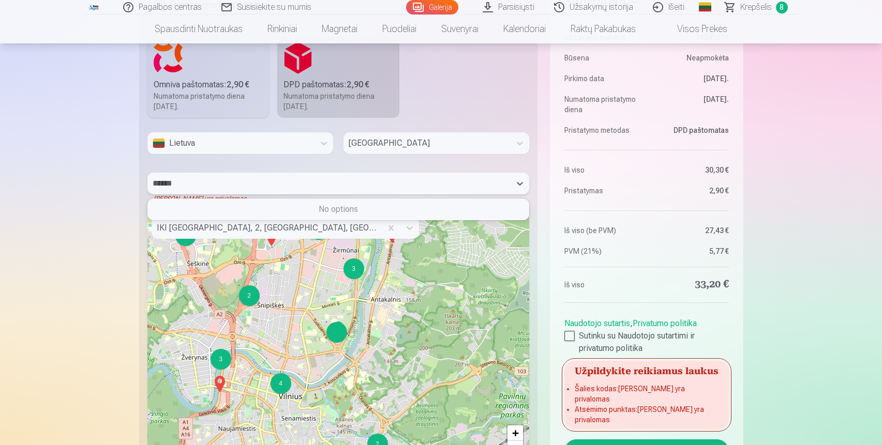
type input "******"
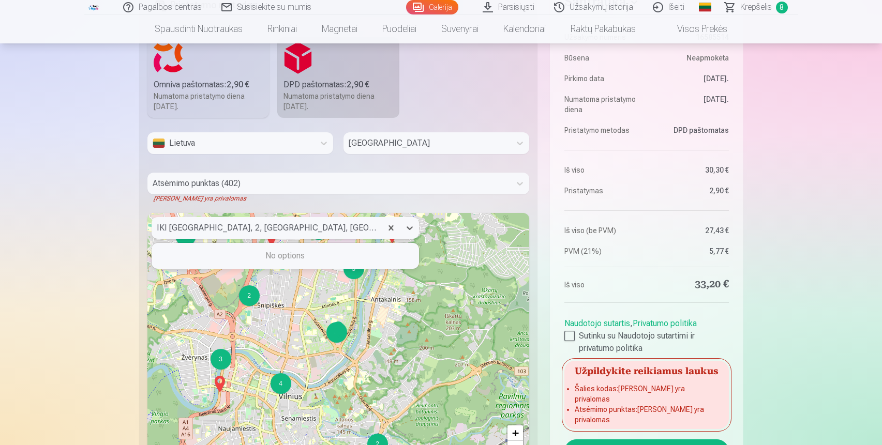
click at [347, 231] on div at bounding box center [267, 228] width 220 height 14
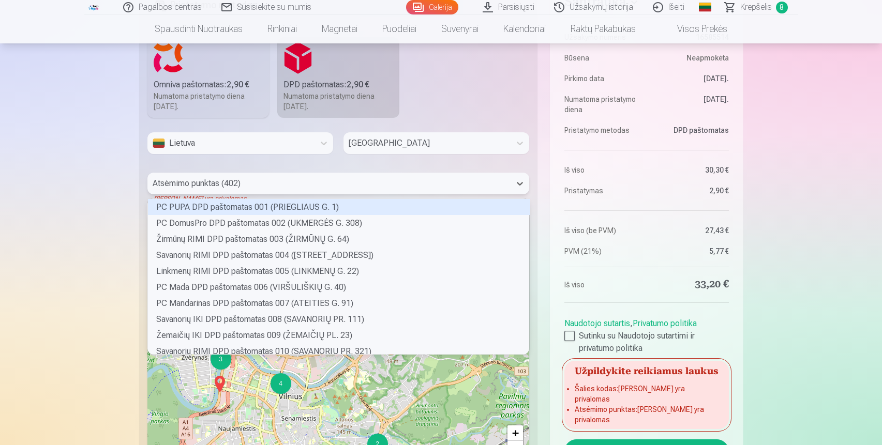
click at [344, 183] on div at bounding box center [329, 183] width 353 height 14
click at [336, 181] on div at bounding box center [329, 183] width 353 height 14
drag, startPoint x: 326, startPoint y: 182, endPoint x: 158, endPoint y: 178, distance: 168.1
click at [158, 178] on div at bounding box center [329, 183] width 353 height 14
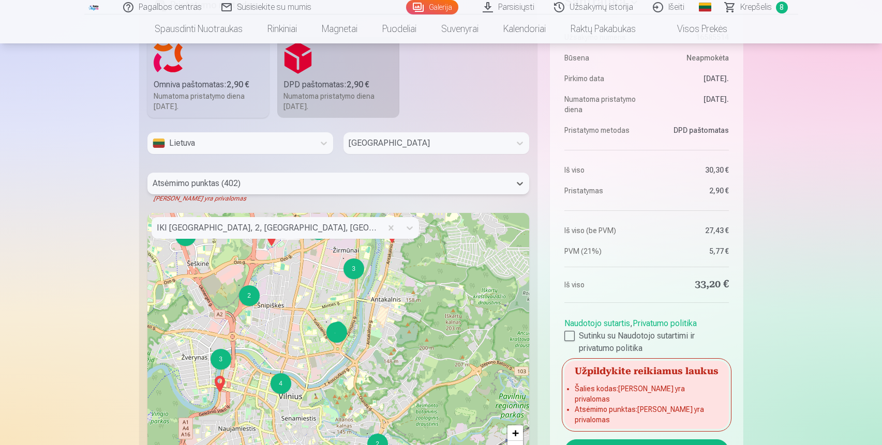
drag, startPoint x: 239, startPoint y: 182, endPoint x: 171, endPoint y: 178, distance: 68.4
click at [171, 178] on div at bounding box center [329, 183] width 353 height 14
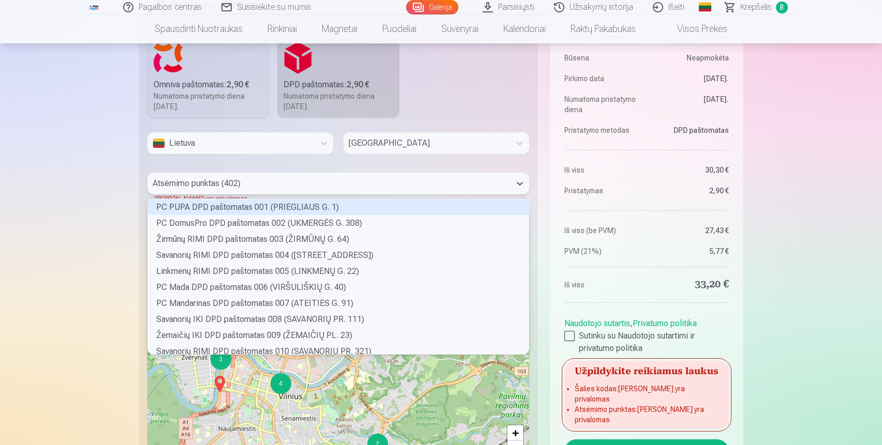
drag, startPoint x: 157, startPoint y: 183, endPoint x: 266, endPoint y: 188, distance: 109.8
click at [267, 188] on div at bounding box center [329, 183] width 353 height 14
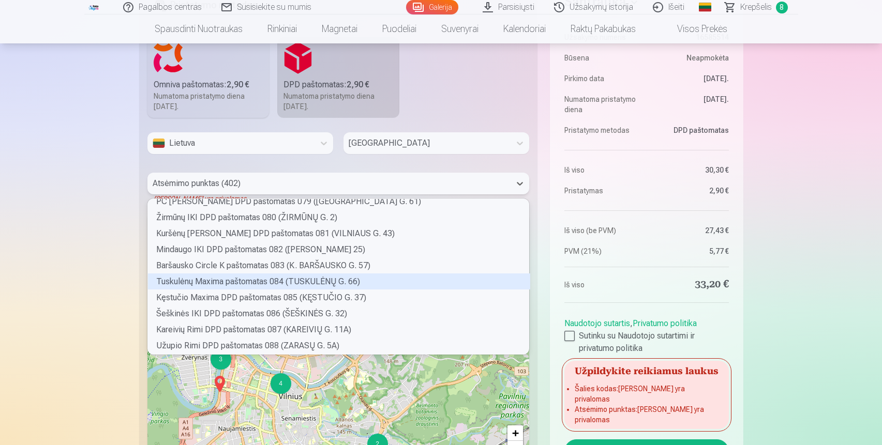
scroll to position [1190, 0]
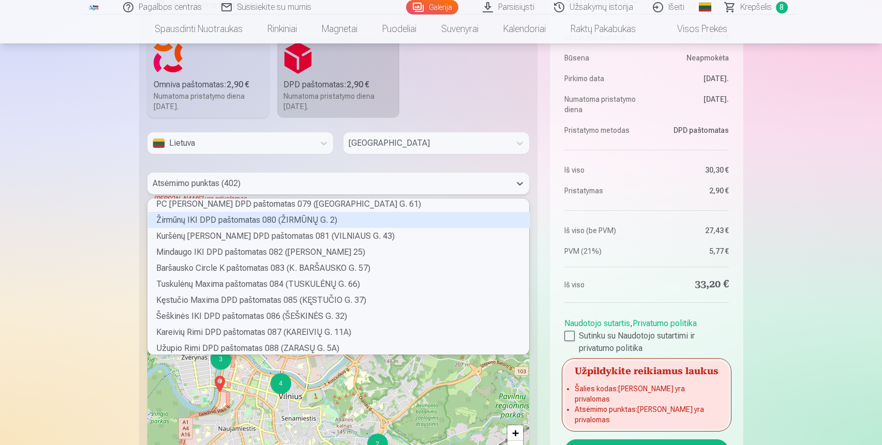
click at [258, 221] on div "Žirmūnų IKI DPD paštomatas 080 (ŽIRMŪNŲ G. 2)" at bounding box center [339, 220] width 382 height 16
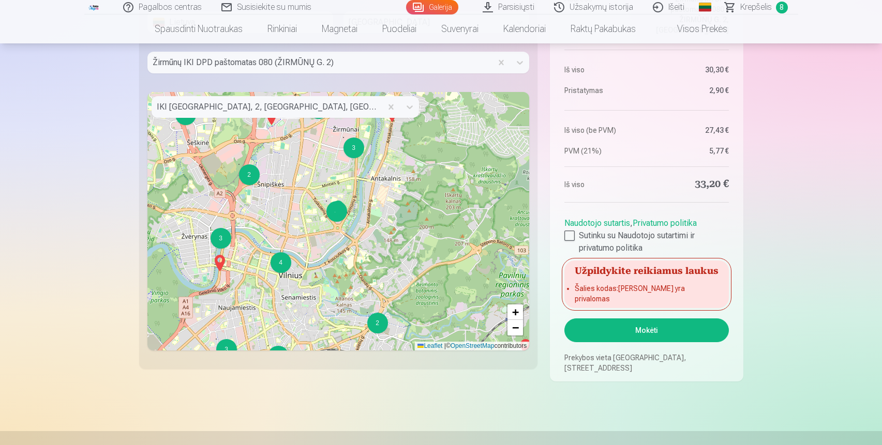
scroll to position [1334, 0]
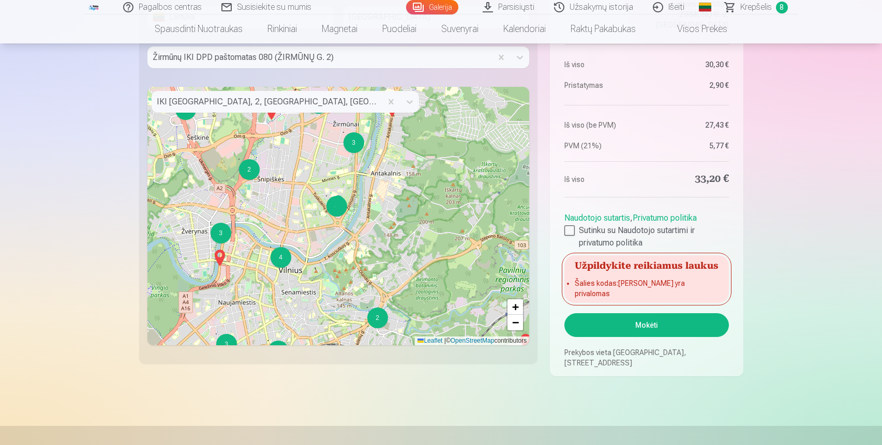
click at [596, 328] on button "Mokėti" at bounding box center [646, 325] width 164 height 24
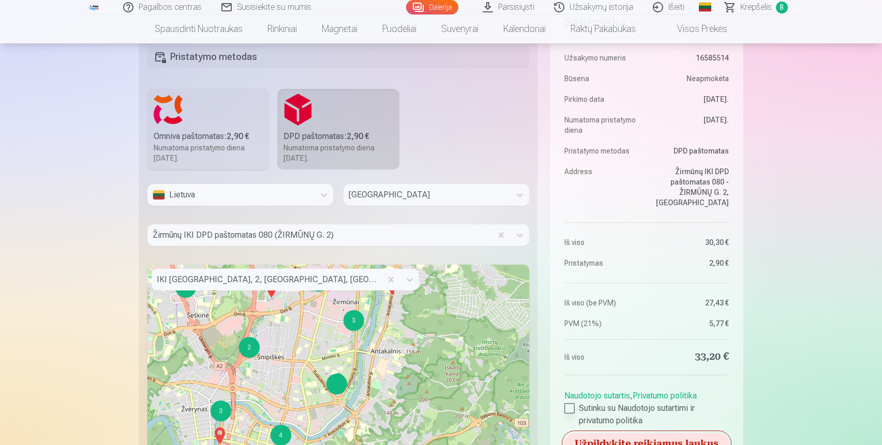
scroll to position [1158, 0]
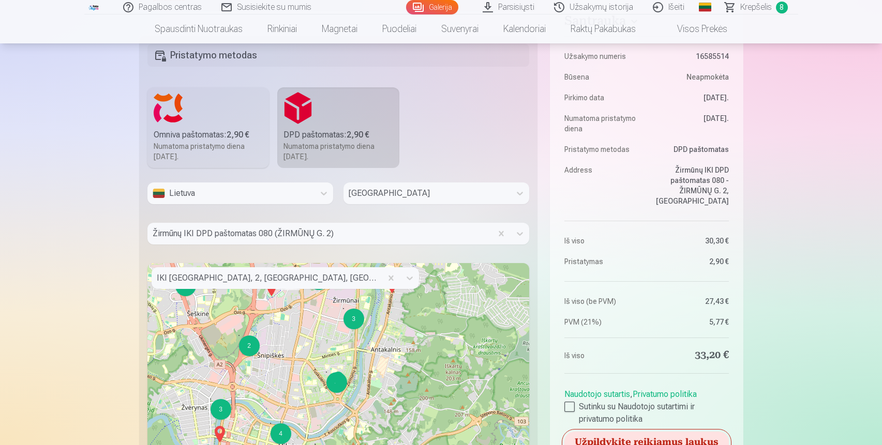
click at [392, 141] on div "DPD paštomatas : 2,90 €" at bounding box center [338, 135] width 110 height 12
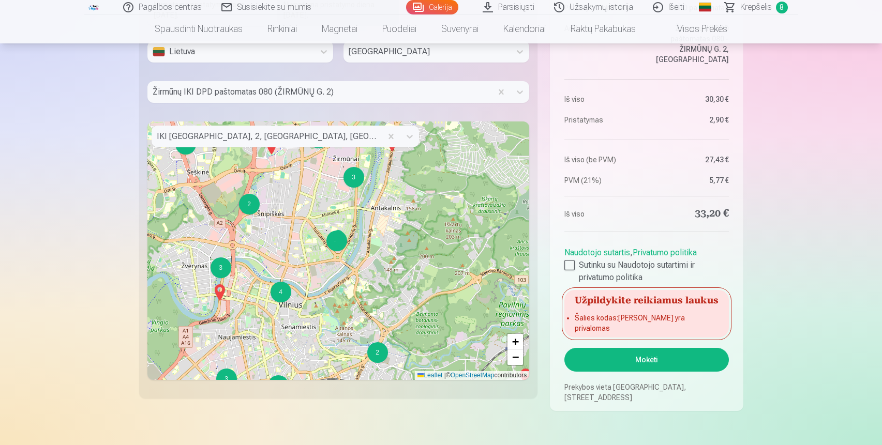
scroll to position [1304, 0]
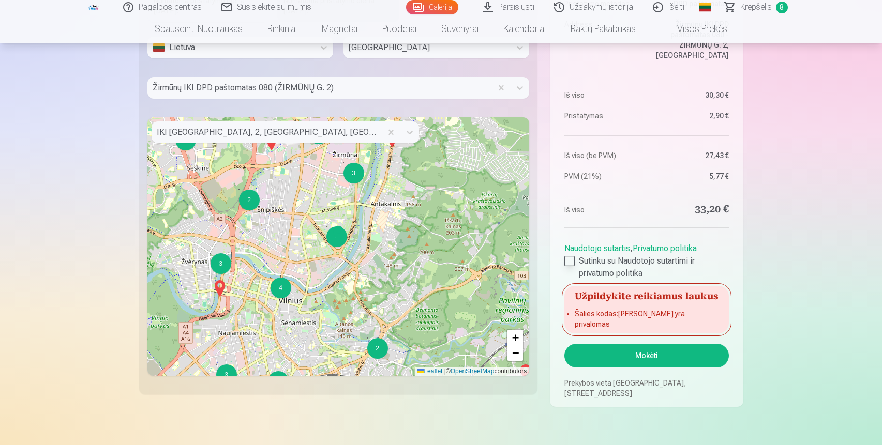
click at [570, 266] on div at bounding box center [569, 261] width 10 height 10
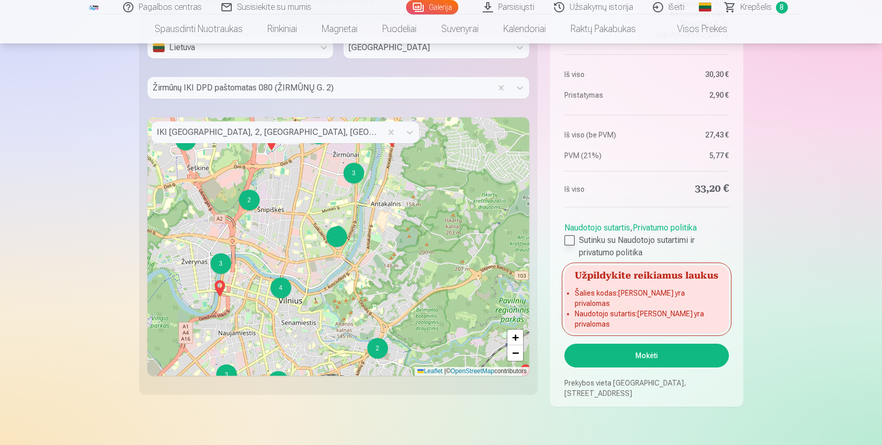
click at [570, 246] on div at bounding box center [569, 240] width 10 height 10
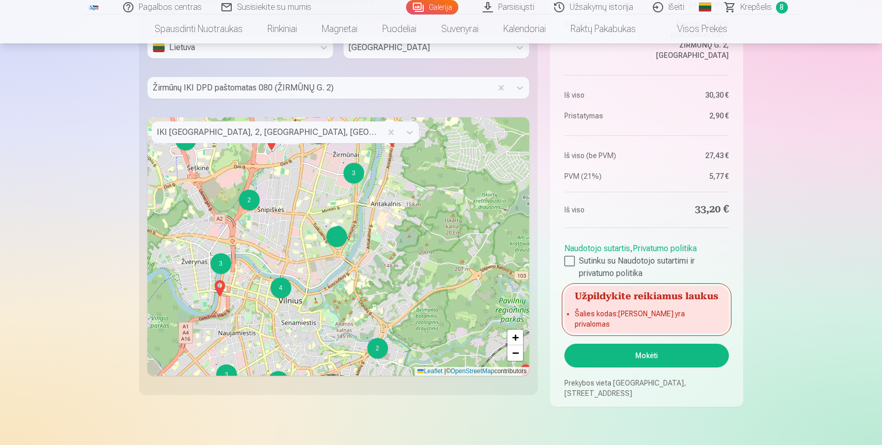
click at [616, 359] on button "Mokėti" at bounding box center [646, 356] width 164 height 24
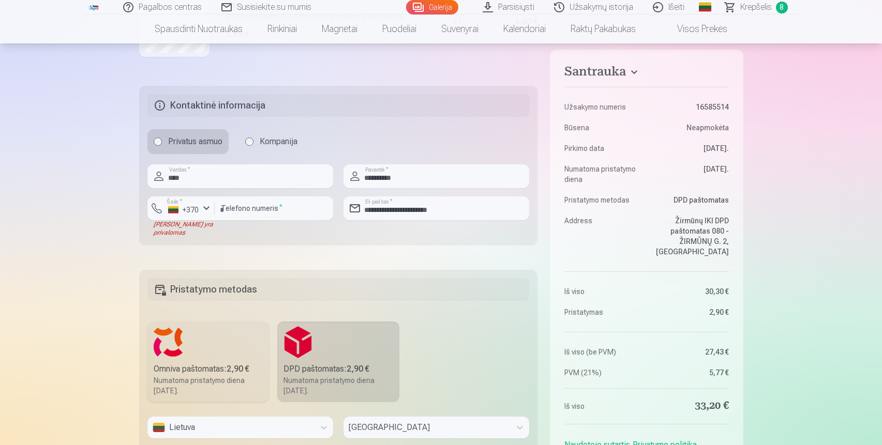
scroll to position [921, 0]
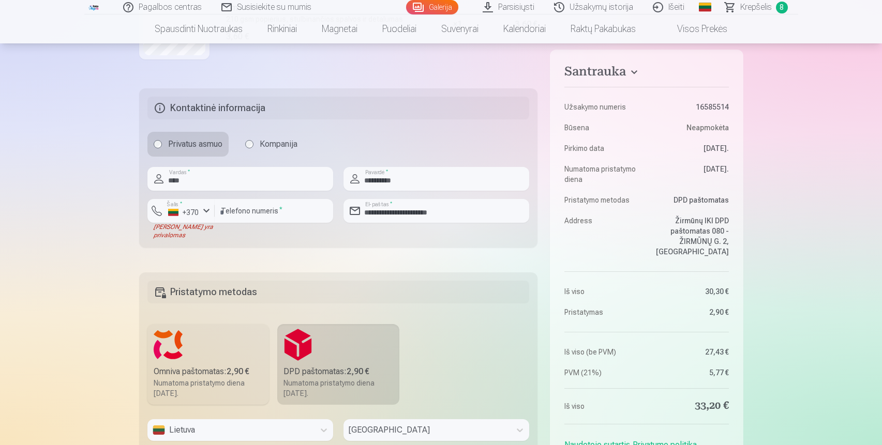
click at [282, 232] on div "******** Telefono numeris *" at bounding box center [274, 219] width 118 height 40
click at [204, 213] on div "button" at bounding box center [206, 211] width 12 height 12
click at [204, 236] on li "+370 Lietuva" at bounding box center [201, 235] width 94 height 21
click at [251, 213] on input "********" at bounding box center [274, 211] width 118 height 24
type input "*********"
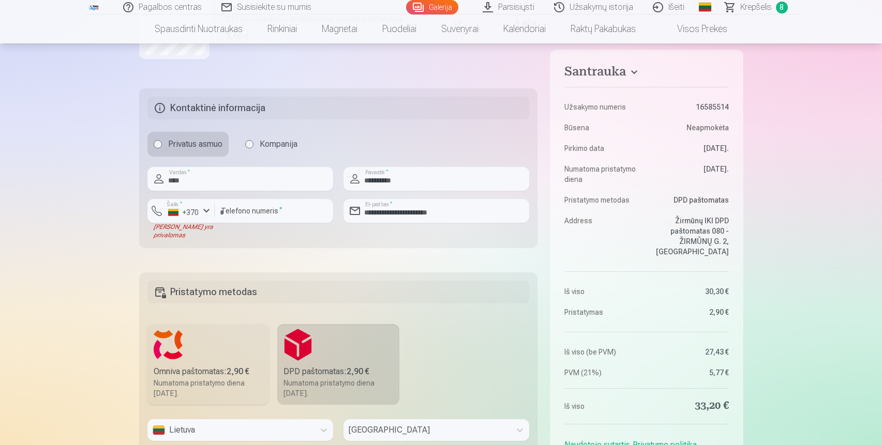
type input "*******"
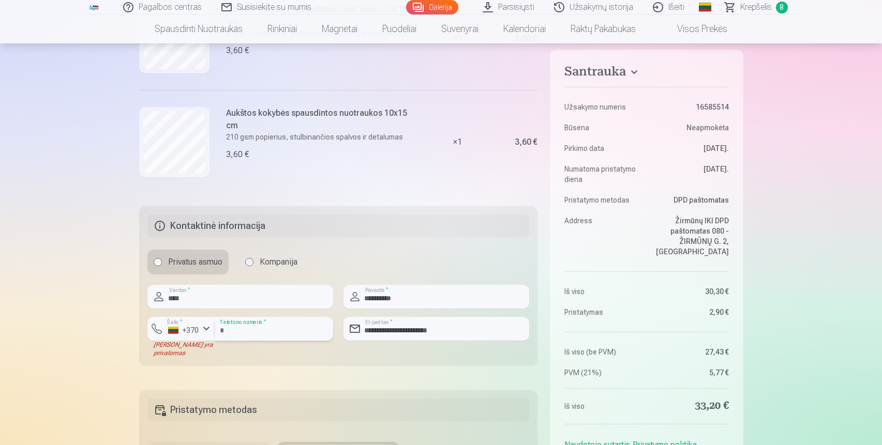
scroll to position [778, 0]
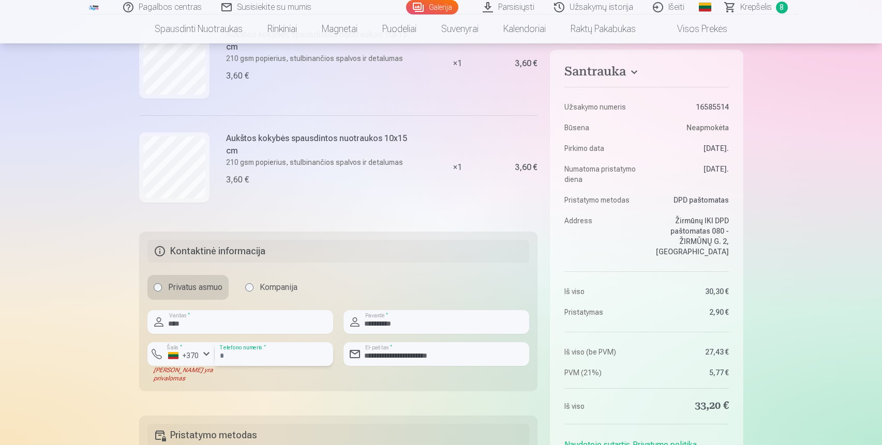
click at [221, 355] on input "*********" at bounding box center [274, 354] width 118 height 24
type input "********"
click at [243, 370] on div at bounding box center [274, 370] width 118 height 8
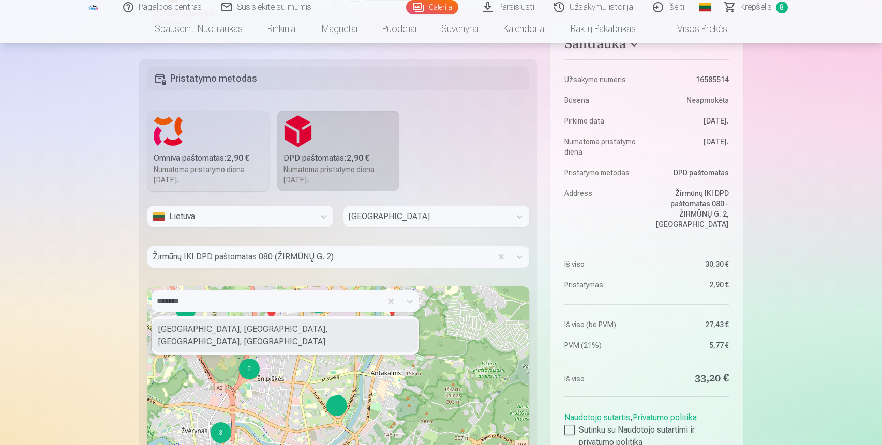
scroll to position [1136, 0]
click at [354, 303] on div "*******" at bounding box center [267, 300] width 220 height 14
click at [408, 300] on icon at bounding box center [409, 300] width 10 height 10
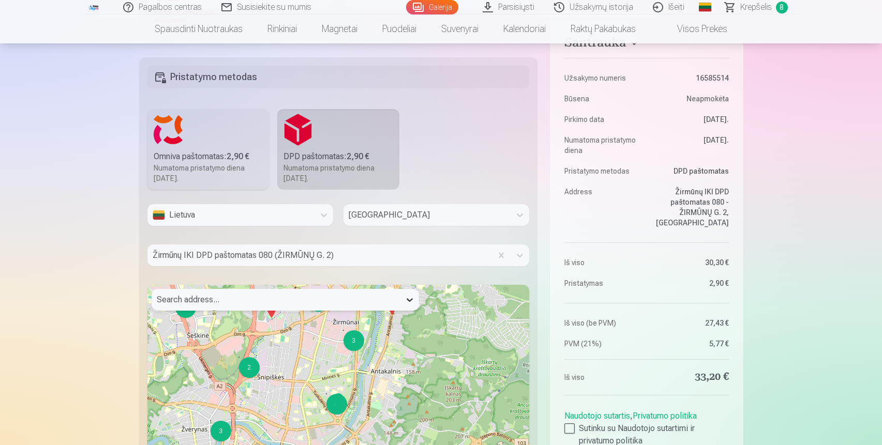
click at [409, 299] on icon at bounding box center [409, 300] width 10 height 10
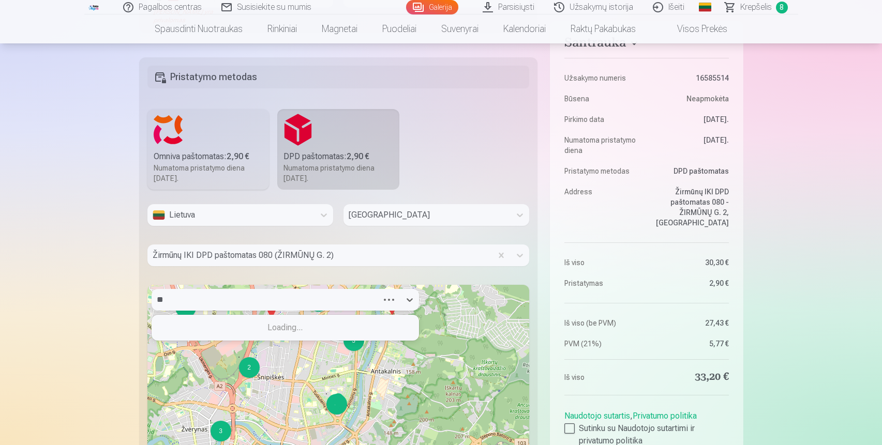
type input "*"
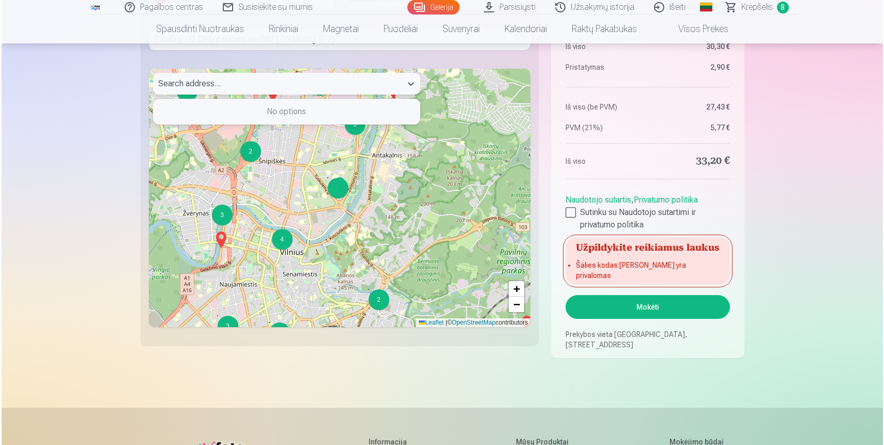
scroll to position [1366, 0]
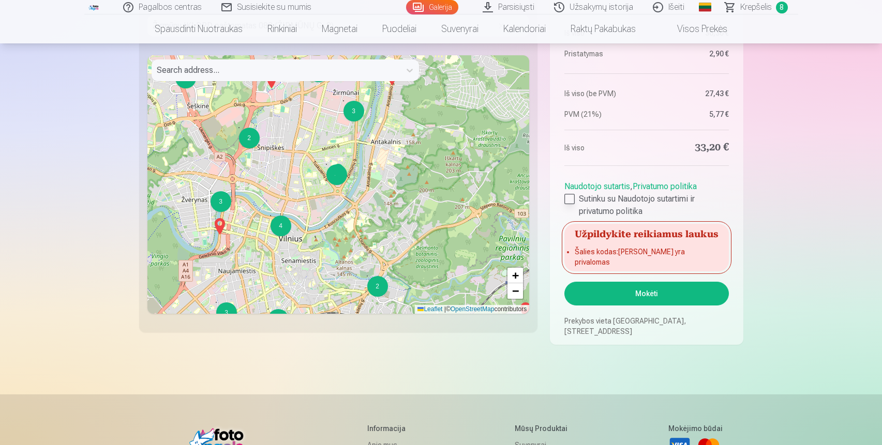
click at [570, 204] on div at bounding box center [569, 199] width 10 height 10
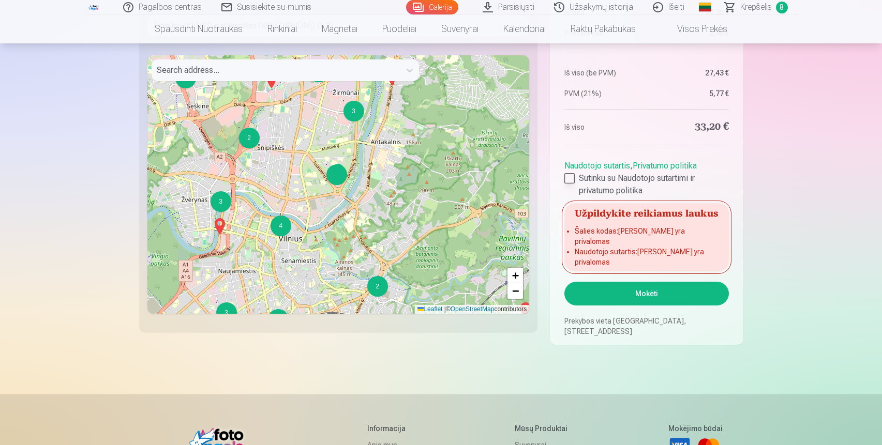
click at [570, 197] on label "Sutinku su Naudotojo sutartimi ir privatumo politika" at bounding box center [646, 184] width 164 height 25
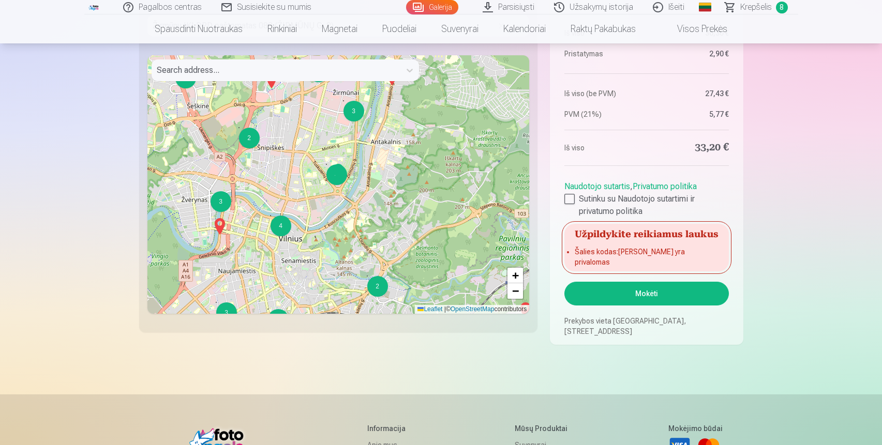
click at [599, 297] on button "Mokėti" at bounding box center [646, 294] width 164 height 24
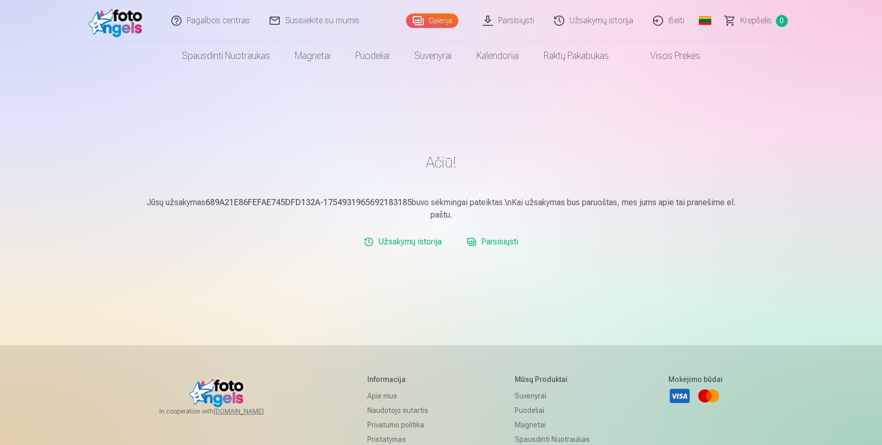
click at [493, 245] on link "Parsisiųsti" at bounding box center [492, 242] width 60 height 21
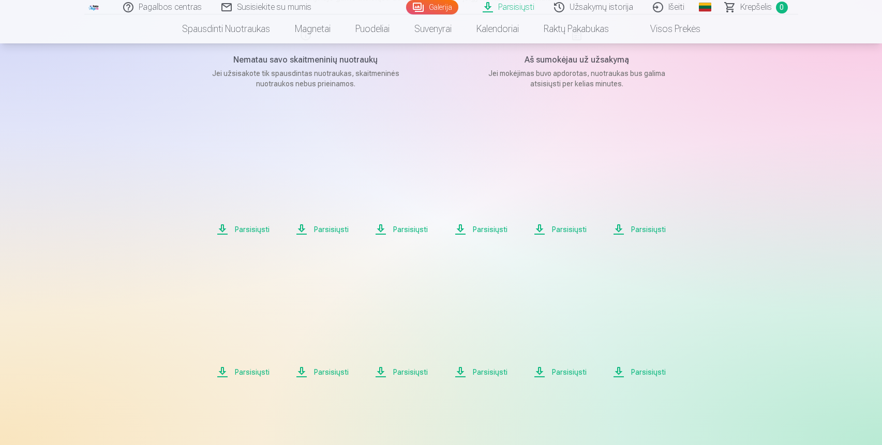
scroll to position [148, 0]
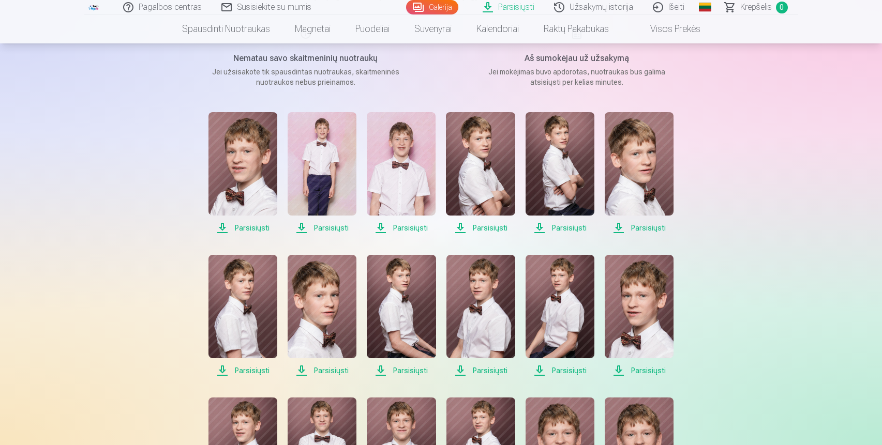
click at [243, 229] on span "Parsisiųsti" at bounding box center [242, 228] width 69 height 12
click at [321, 229] on span "Parsisiųsti" at bounding box center [322, 228] width 69 height 12
click at [397, 230] on span "Parsisiųsti" at bounding box center [401, 228] width 69 height 12
click at [485, 233] on span "Parsisiųsti" at bounding box center [480, 228] width 69 height 12
click at [557, 233] on span "Parsisiųsti" at bounding box center [559, 228] width 69 height 12
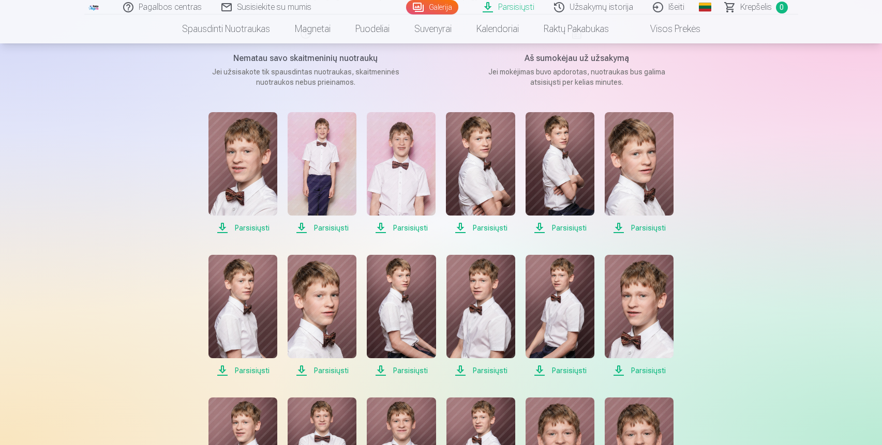
click at [627, 228] on span "Parsisiųsti" at bounding box center [639, 228] width 69 height 12
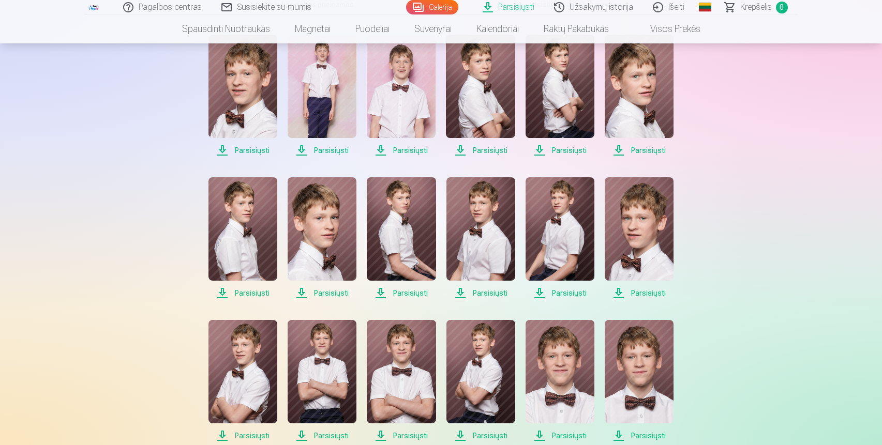
scroll to position [227, 0]
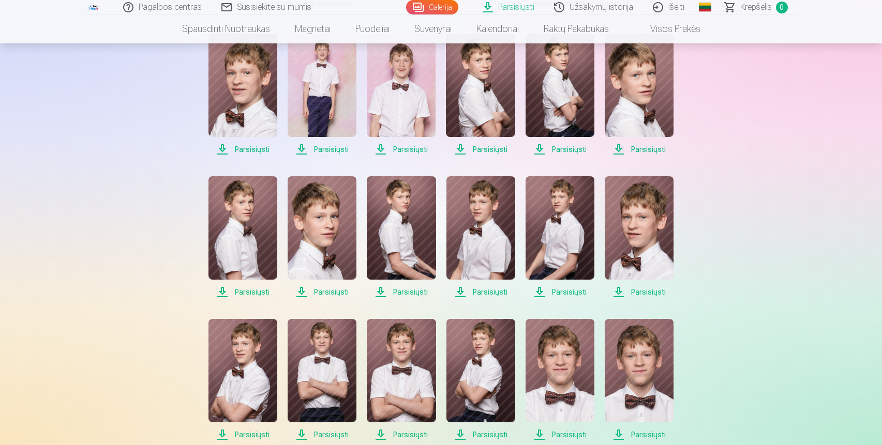
click at [249, 291] on span "Parsisiųsti" at bounding box center [242, 292] width 69 height 12
click at [334, 291] on span "Parsisiųsti" at bounding box center [322, 292] width 69 height 12
click at [390, 292] on span "Parsisiųsti" at bounding box center [401, 292] width 69 height 12
click at [494, 292] on span "Parsisiųsti" at bounding box center [480, 292] width 69 height 12
click at [549, 295] on span "Parsisiųsti" at bounding box center [559, 292] width 69 height 12
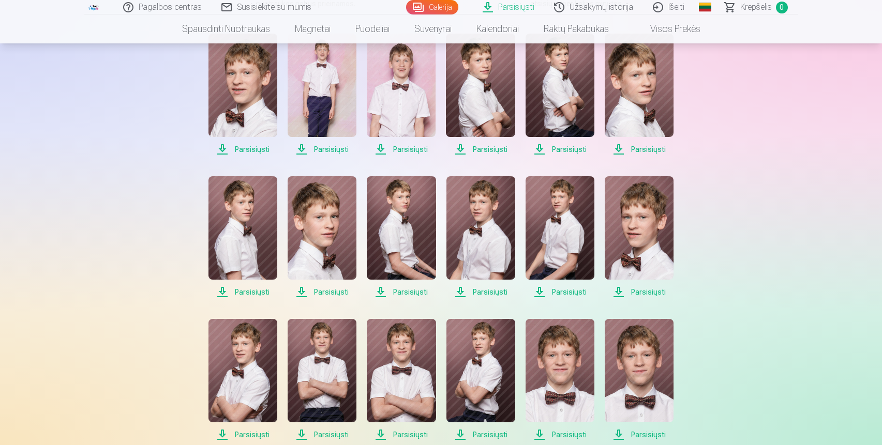
click at [625, 294] on span "Parsisiųsti" at bounding box center [639, 292] width 69 height 12
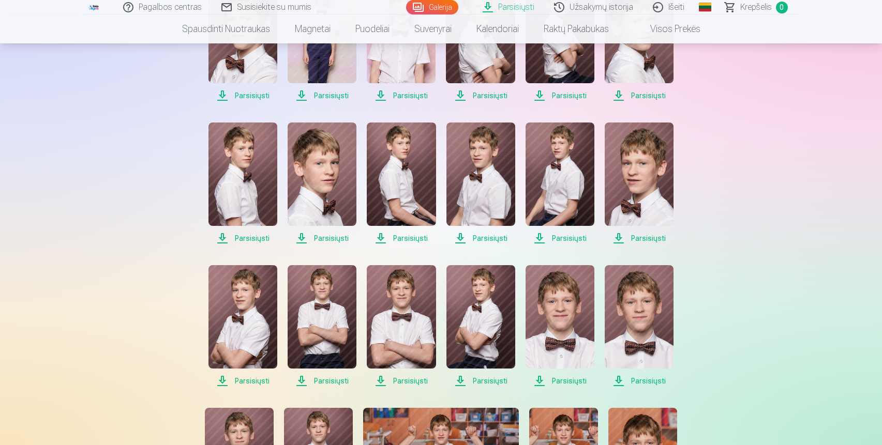
scroll to position [302, 0]
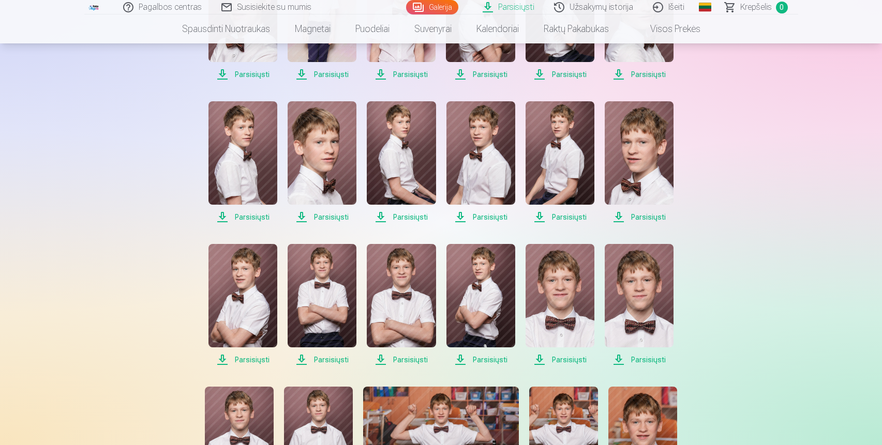
click at [244, 358] on span "Parsisiųsti" at bounding box center [242, 360] width 69 height 12
click at [319, 358] on span "Parsisiųsti" at bounding box center [322, 360] width 69 height 12
click at [396, 360] on span "Parsisiųsti" at bounding box center [401, 360] width 69 height 12
click at [470, 360] on span "Parsisiųsti" at bounding box center [480, 360] width 69 height 12
click at [562, 364] on span "Parsisiųsti" at bounding box center [559, 360] width 69 height 12
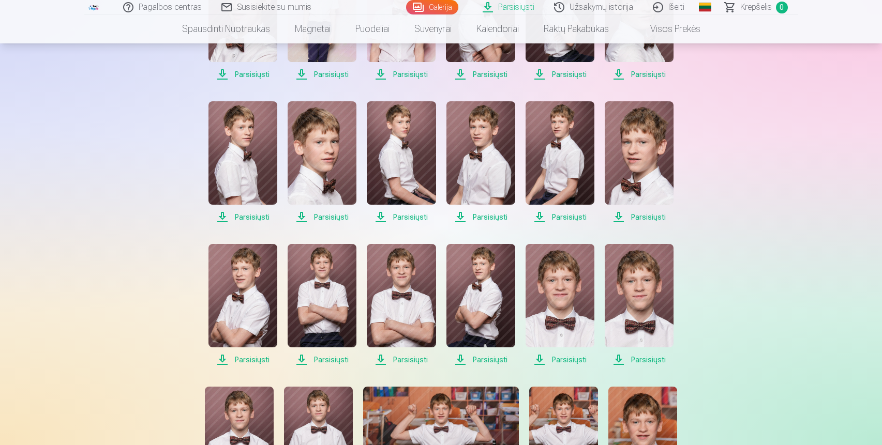
click at [636, 363] on span "Parsisiųsti" at bounding box center [639, 360] width 69 height 12
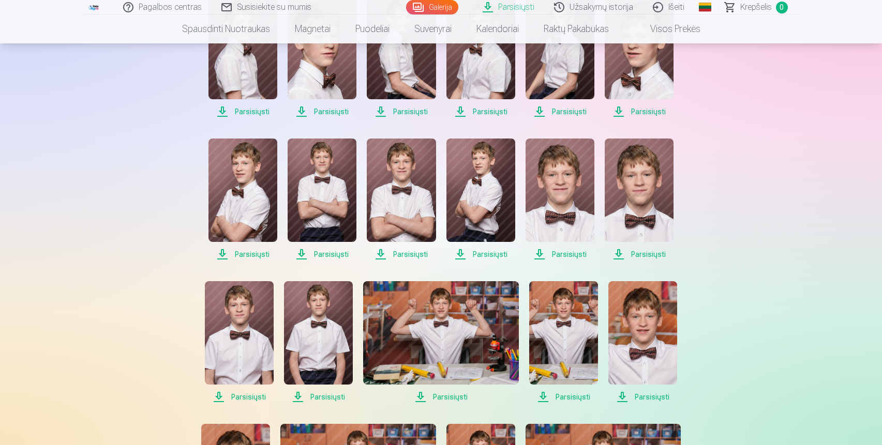
scroll to position [426, 0]
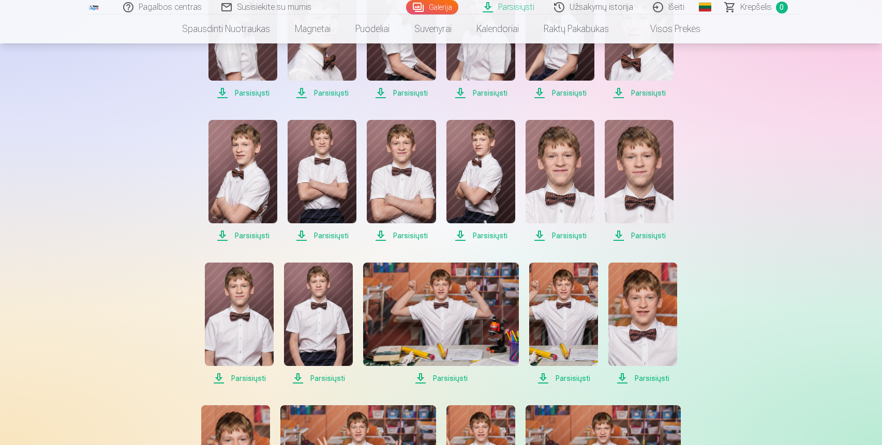
click at [240, 382] on span "Parsisiųsti" at bounding box center [239, 378] width 69 height 12
click at [308, 377] on span "Parsisiųsti" at bounding box center [318, 378] width 69 height 12
click at [424, 377] on span "Parsisiųsti" at bounding box center [440, 378] width 155 height 12
click at [558, 377] on span "Parsisiųsti" at bounding box center [563, 378] width 69 height 12
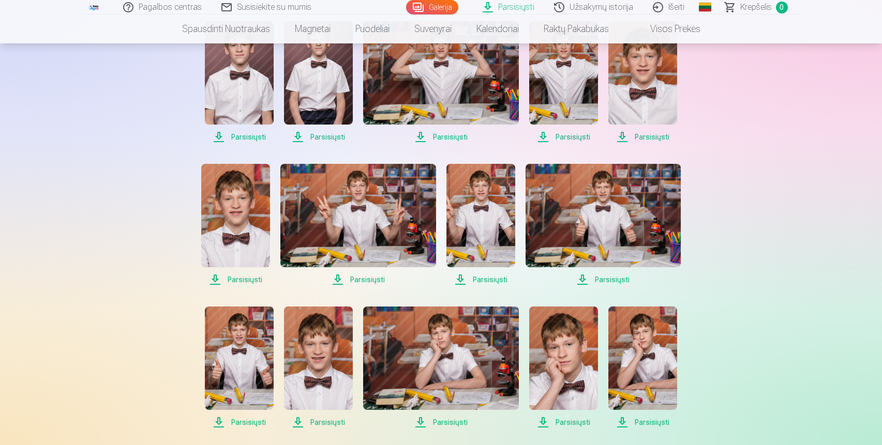
scroll to position [675, 0]
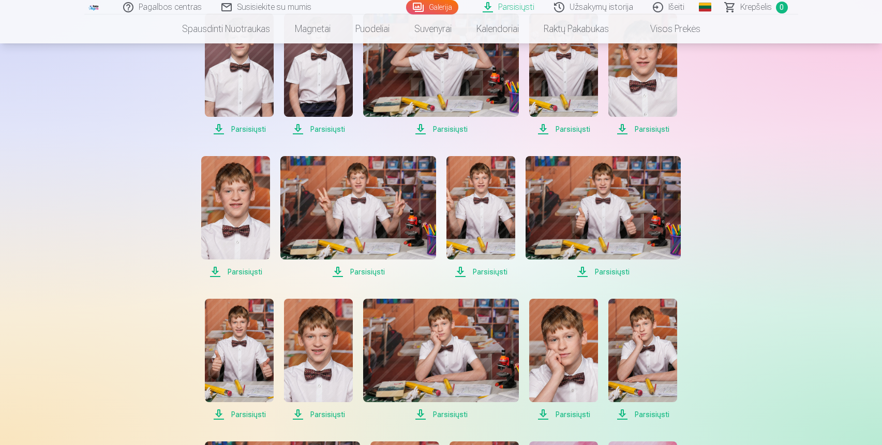
click at [232, 274] on span "Parsisiųsti" at bounding box center [235, 272] width 69 height 12
click at [360, 274] on span "Parsisiųsti" at bounding box center [357, 272] width 155 height 12
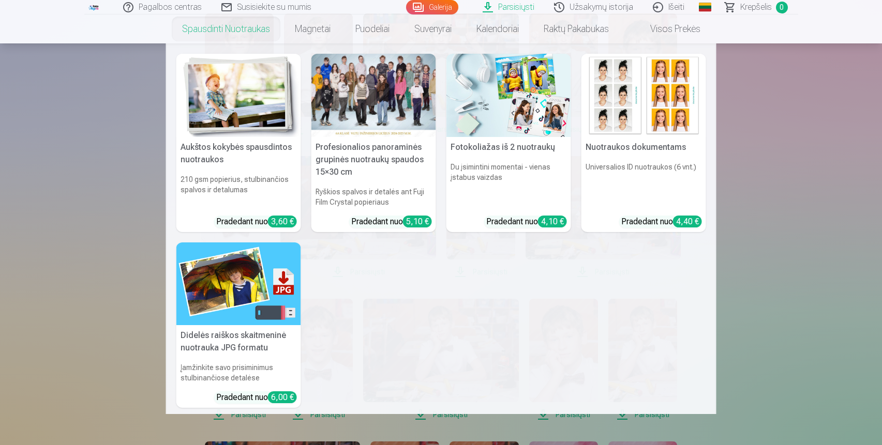
click at [760, 265] on nav "Aukštos kokybės spausdintos nuotraukos 210 gsm popierius, stulbinančios spalvos…" at bounding box center [441, 228] width 882 height 371
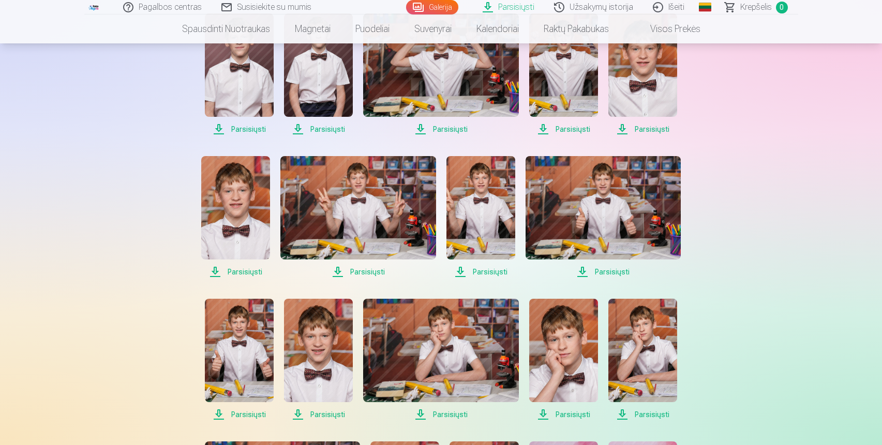
click at [239, 271] on span "Parsisiųsti" at bounding box center [235, 272] width 69 height 12
click at [367, 270] on span "Parsisiųsti" at bounding box center [357, 272] width 155 height 12
click at [486, 273] on span "Parsisiųsti" at bounding box center [480, 272] width 69 height 12
click at [607, 269] on span "Parsisiųsti" at bounding box center [602, 272] width 155 height 12
click at [239, 414] on span "Parsisiųsti" at bounding box center [239, 415] width 69 height 12
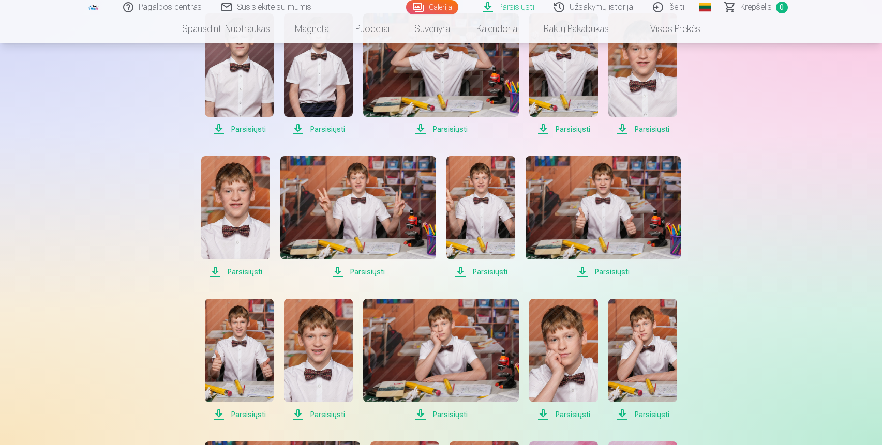
click at [313, 413] on span "Parsisiųsti" at bounding box center [318, 415] width 69 height 12
click at [425, 415] on span "Parsisiųsti" at bounding box center [440, 415] width 155 height 12
click at [564, 415] on span "Parsisiųsti" at bounding box center [563, 415] width 69 height 12
click at [645, 416] on span "Parsisiųsti" at bounding box center [642, 415] width 69 height 12
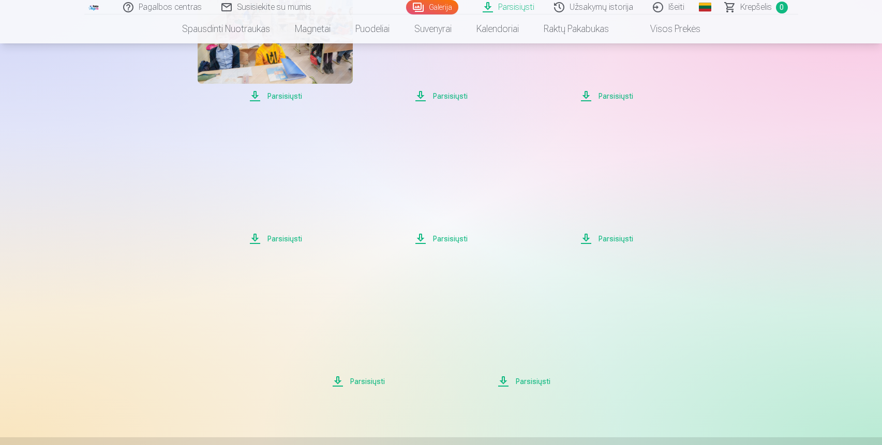
scroll to position [1424, 0]
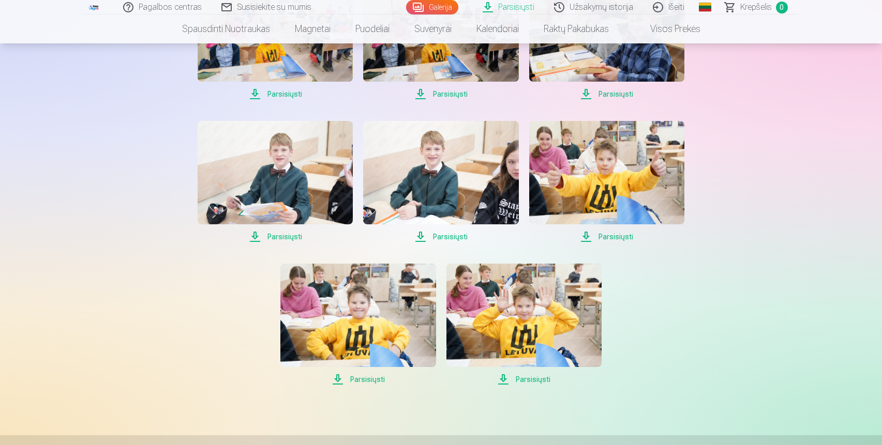
click at [430, 231] on span "Parsisiųsti" at bounding box center [440, 237] width 155 height 12
click at [279, 237] on span "Parsisiųsti" at bounding box center [275, 237] width 155 height 12
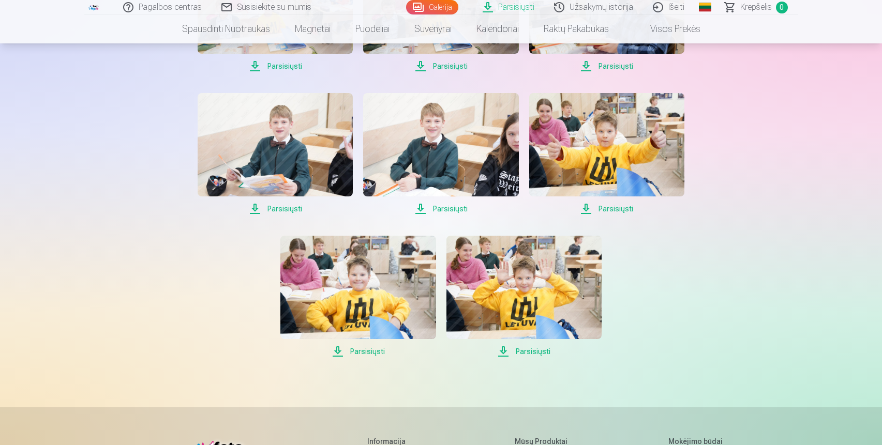
scroll to position [1453, 0]
click at [341, 350] on span "Parsisiųsti" at bounding box center [357, 351] width 155 height 12
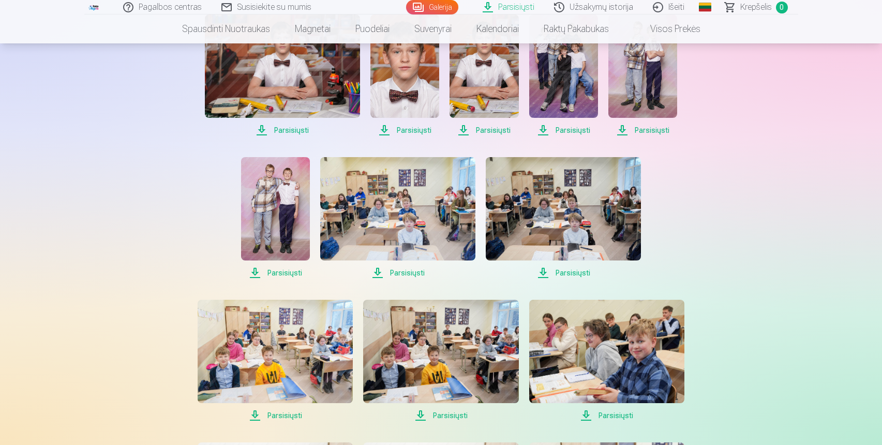
scroll to position [1088, 0]
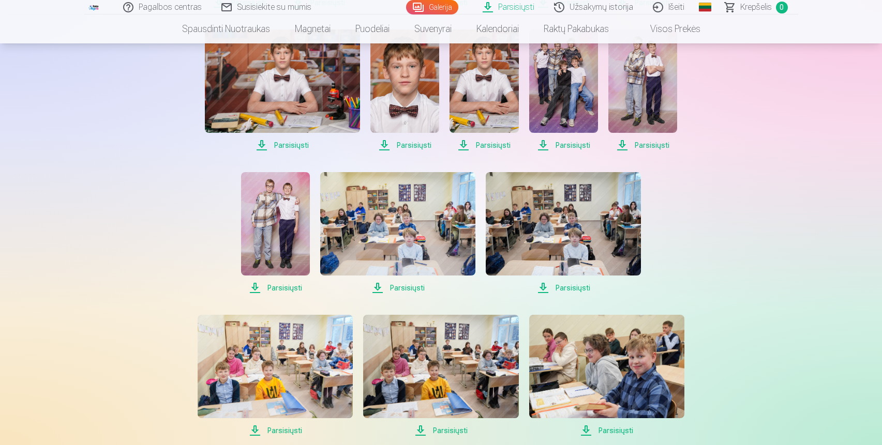
click at [284, 286] on span "Parsisiųsti" at bounding box center [275, 288] width 69 height 12
click at [402, 146] on span "Parsisiųsti" at bounding box center [404, 145] width 69 height 12
click at [483, 147] on span "Parsisiųsti" at bounding box center [483, 145] width 69 height 12
click at [635, 146] on span "Parsisiųsti" at bounding box center [642, 145] width 69 height 12
click at [571, 143] on span "Parsisiųsti" at bounding box center [563, 145] width 69 height 12
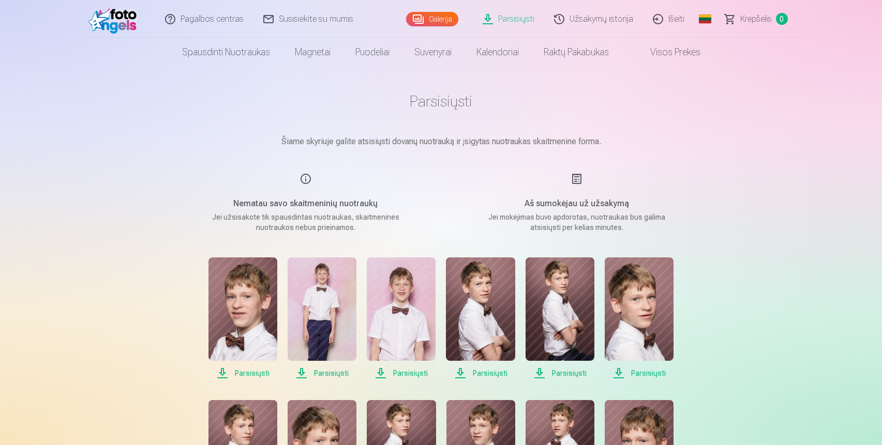
scroll to position [4, 0]
click at [506, 21] on link "Parsisiųsti" at bounding box center [508, 19] width 71 height 38
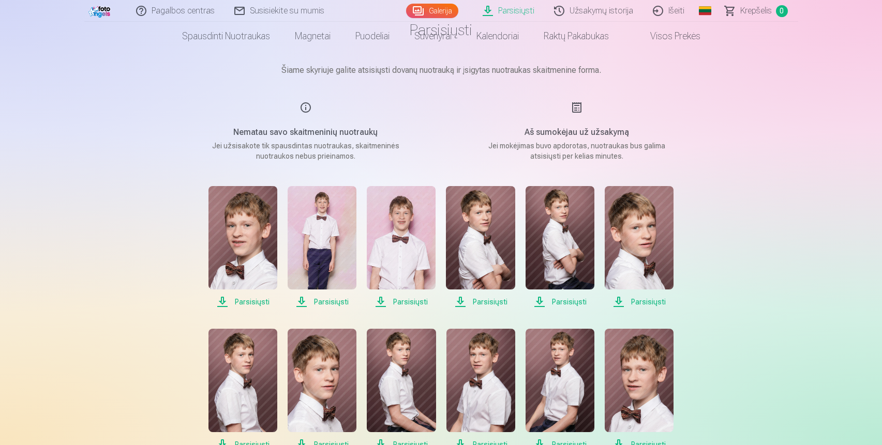
scroll to position [0, 0]
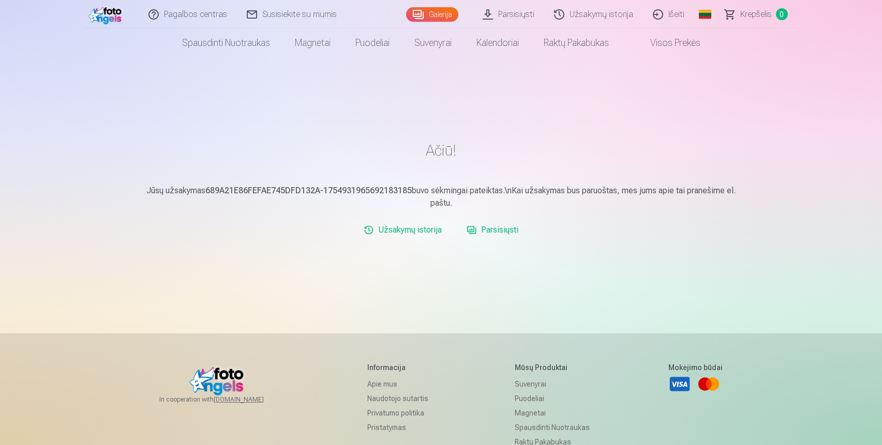
scroll to position [13, 0]
click at [487, 230] on link "Parsisiųsti" at bounding box center [492, 229] width 60 height 21
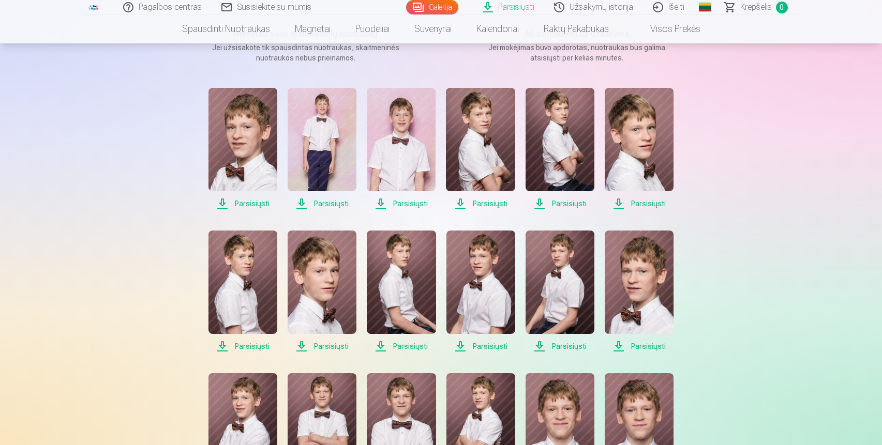
scroll to position [171, 0]
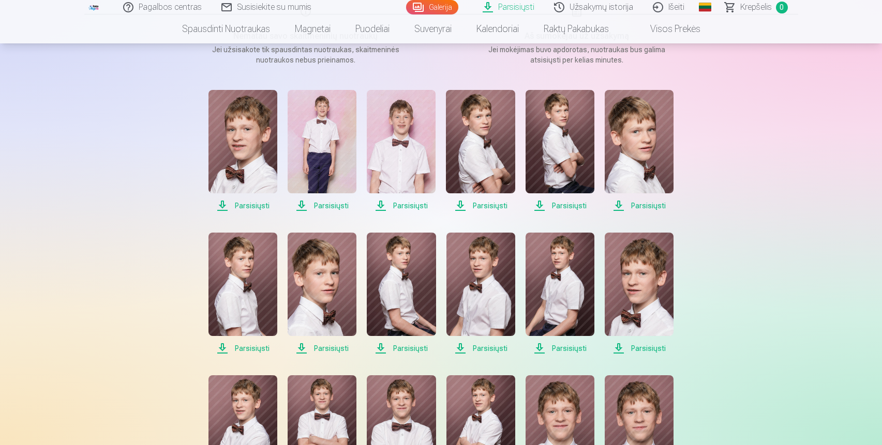
click at [630, 347] on span "Parsisiųsti" at bounding box center [639, 348] width 69 height 12
click at [574, 351] on span "Parsisiųsti" at bounding box center [559, 348] width 69 height 12
click at [491, 354] on span "Parsisiųsti" at bounding box center [480, 348] width 69 height 12
click at [414, 342] on link "Parsisiųsti" at bounding box center [401, 294] width 69 height 122
click at [330, 347] on span "Parsisiųsti" at bounding box center [322, 348] width 69 height 12
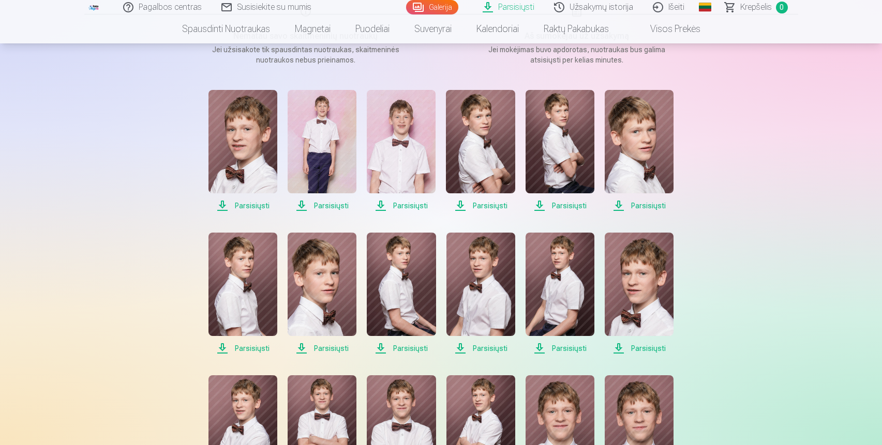
click at [333, 206] on span "Parsisiųsti" at bounding box center [322, 206] width 69 height 12
click at [408, 207] on span "Parsisiųsti" at bounding box center [401, 206] width 69 height 12
click at [233, 201] on span "Parsisiųsti" at bounding box center [242, 206] width 69 height 12
click at [651, 210] on span "Parsisiųsti" at bounding box center [639, 206] width 69 height 12
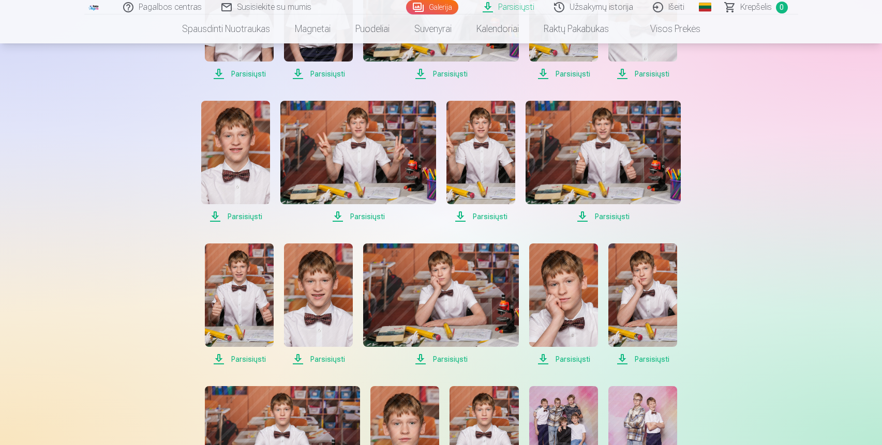
scroll to position [728, 0]
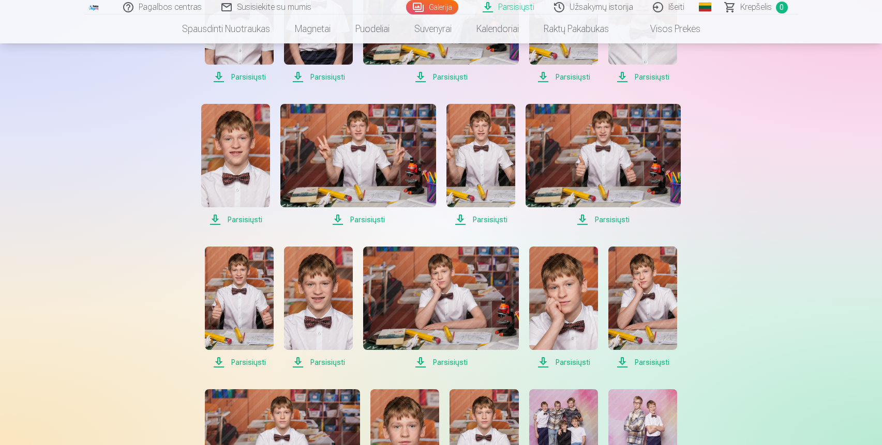
click at [227, 217] on span "Parsisiųsti" at bounding box center [235, 220] width 69 height 12
click at [308, 364] on span "Parsisiųsti" at bounding box center [318, 362] width 69 height 12
click at [250, 357] on span "Parsisiųsti" at bounding box center [239, 362] width 69 height 12
click at [573, 367] on span "Parsisiųsti" at bounding box center [563, 362] width 69 height 12
click at [632, 358] on span "Parsisiųsti" at bounding box center [642, 362] width 69 height 12
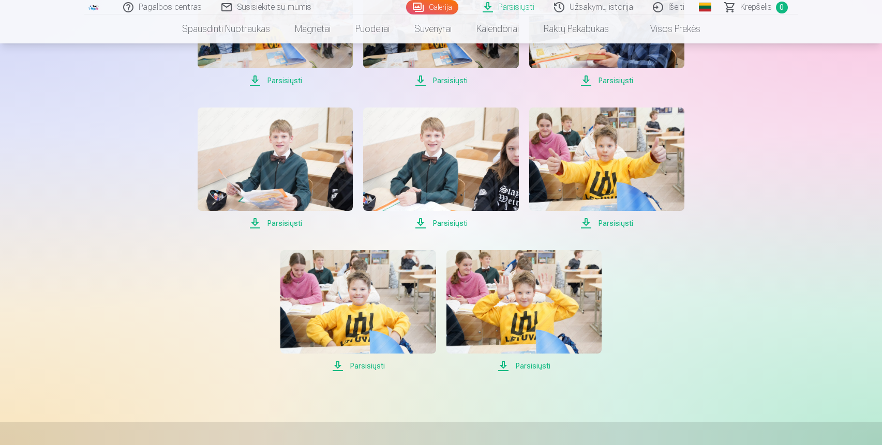
scroll to position [1442, 0]
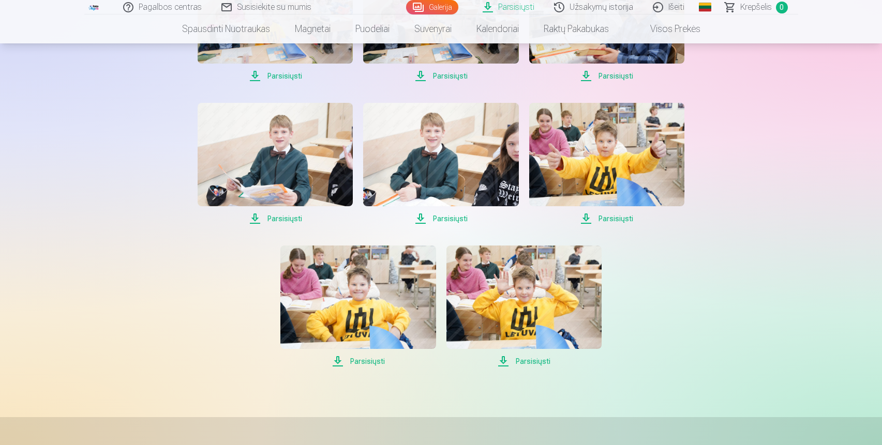
click at [523, 363] on span "Parsisiųsti" at bounding box center [523, 361] width 155 height 12
click at [527, 360] on span "Parsisiųsti" at bounding box center [523, 361] width 155 height 12
click at [448, 220] on span "Parsisiųsti" at bounding box center [440, 219] width 155 height 12
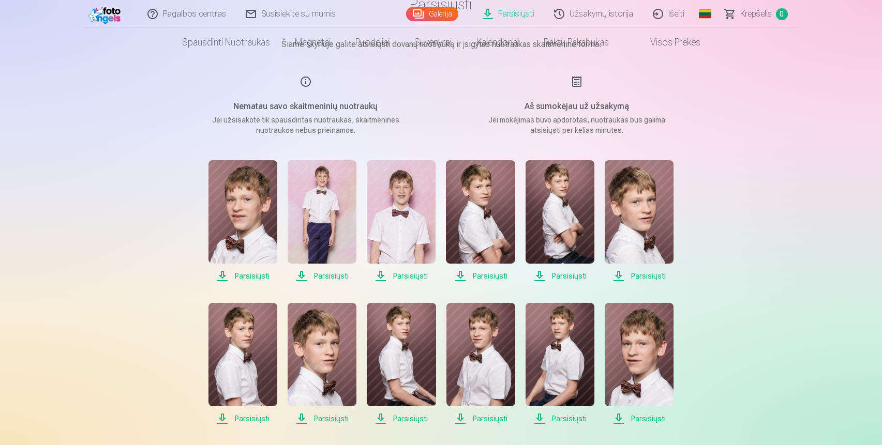
scroll to position [0, 0]
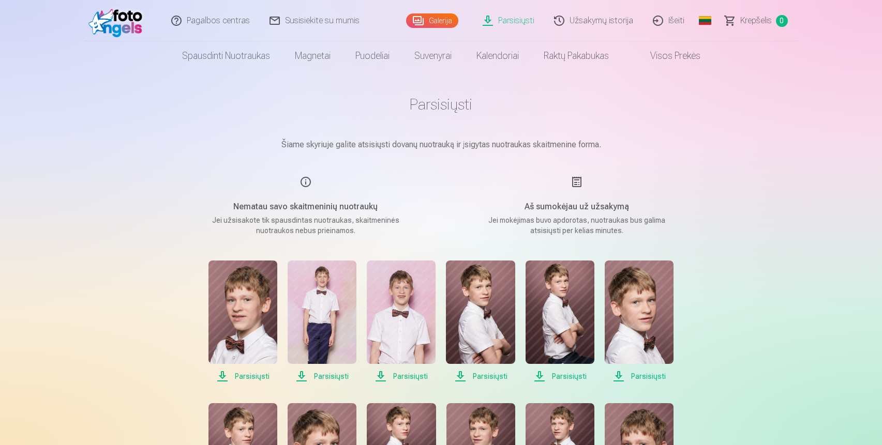
click at [665, 59] on link "Visos prekės" at bounding box center [667, 55] width 92 height 29
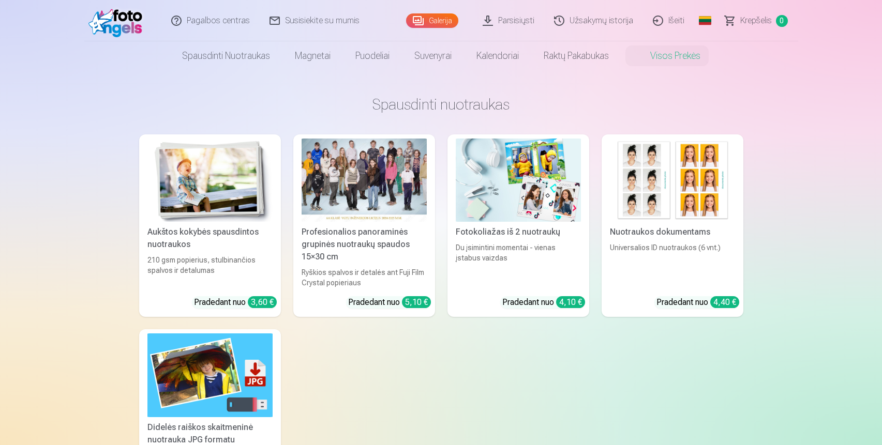
click at [578, 19] on link "Užsakymų istorija" at bounding box center [594, 20] width 99 height 41
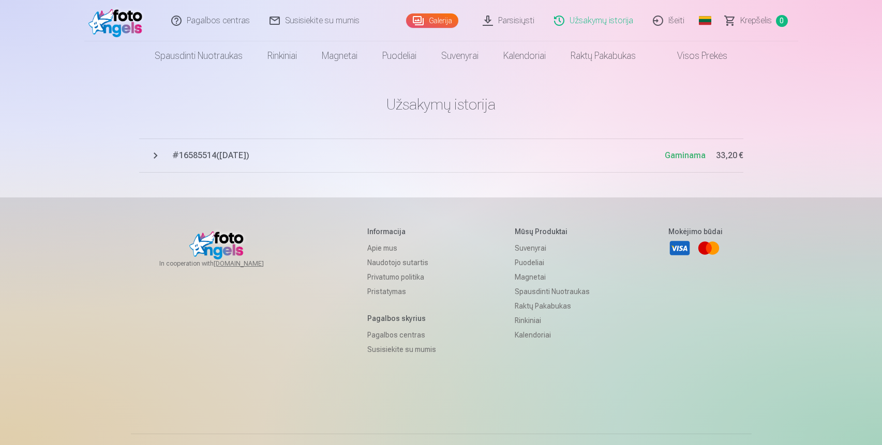
click at [242, 154] on span "# 16585514 ( [DATE] )" at bounding box center [418, 155] width 492 height 12
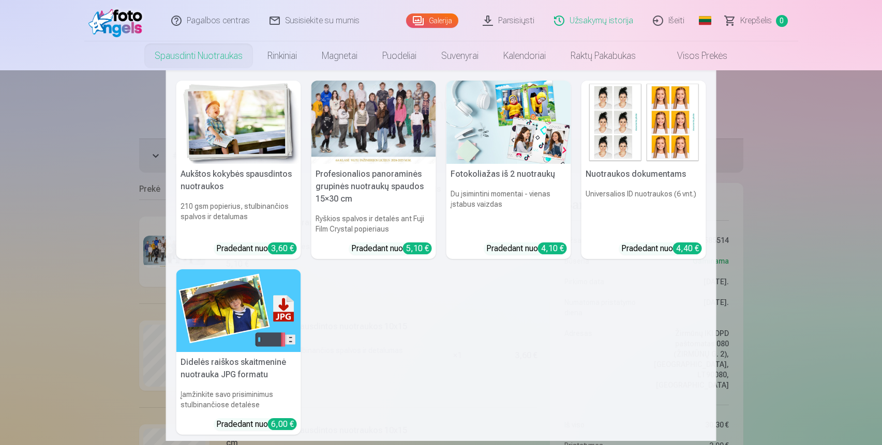
click at [208, 59] on link "Spausdinti nuotraukas" at bounding box center [198, 55] width 113 height 29
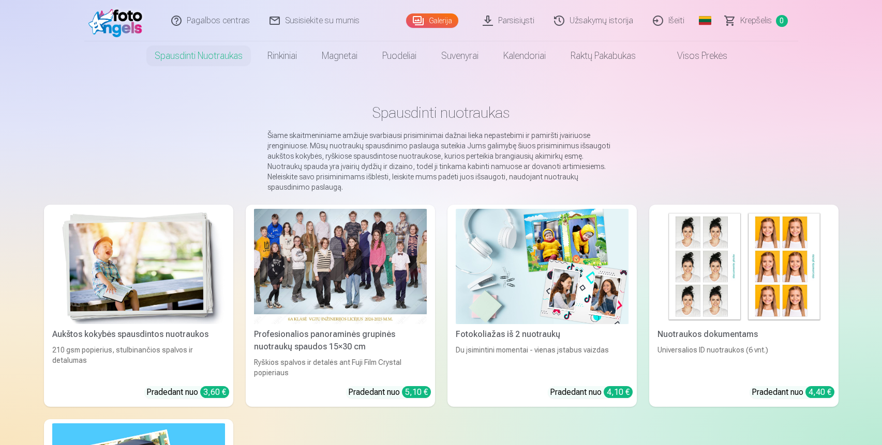
click at [506, 20] on link "Parsisiųsti" at bounding box center [508, 20] width 71 height 41
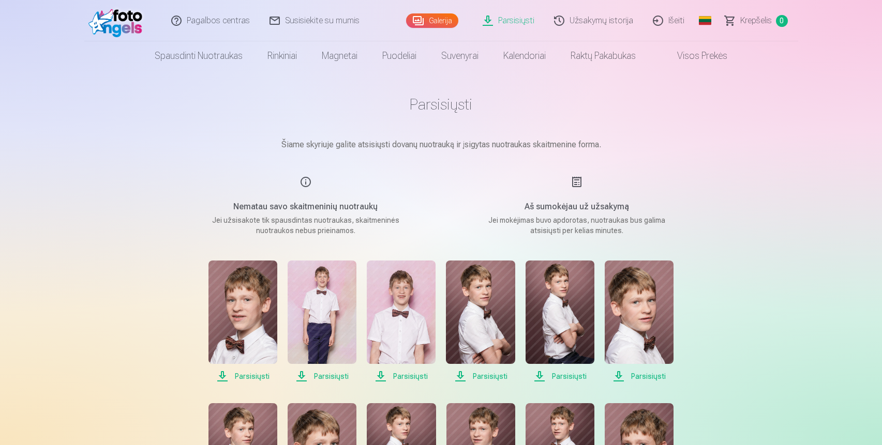
click at [433, 20] on link "Galerija" at bounding box center [432, 20] width 52 height 14
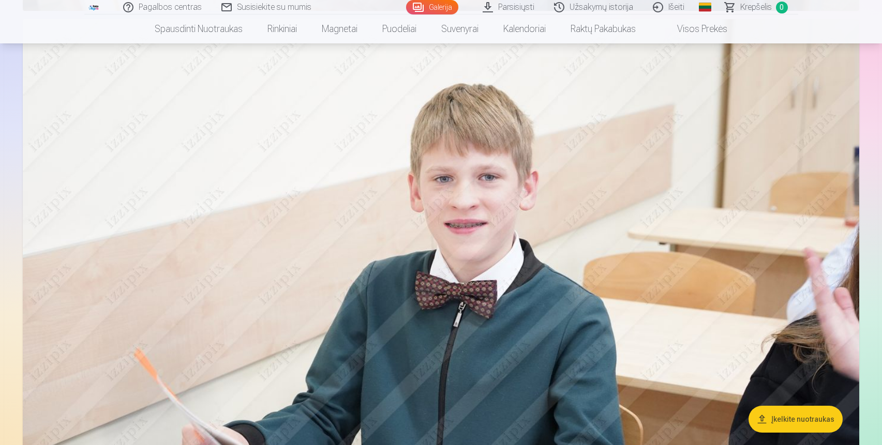
scroll to position [5255, 0]
